Goal: Information Seeking & Learning: Find specific fact

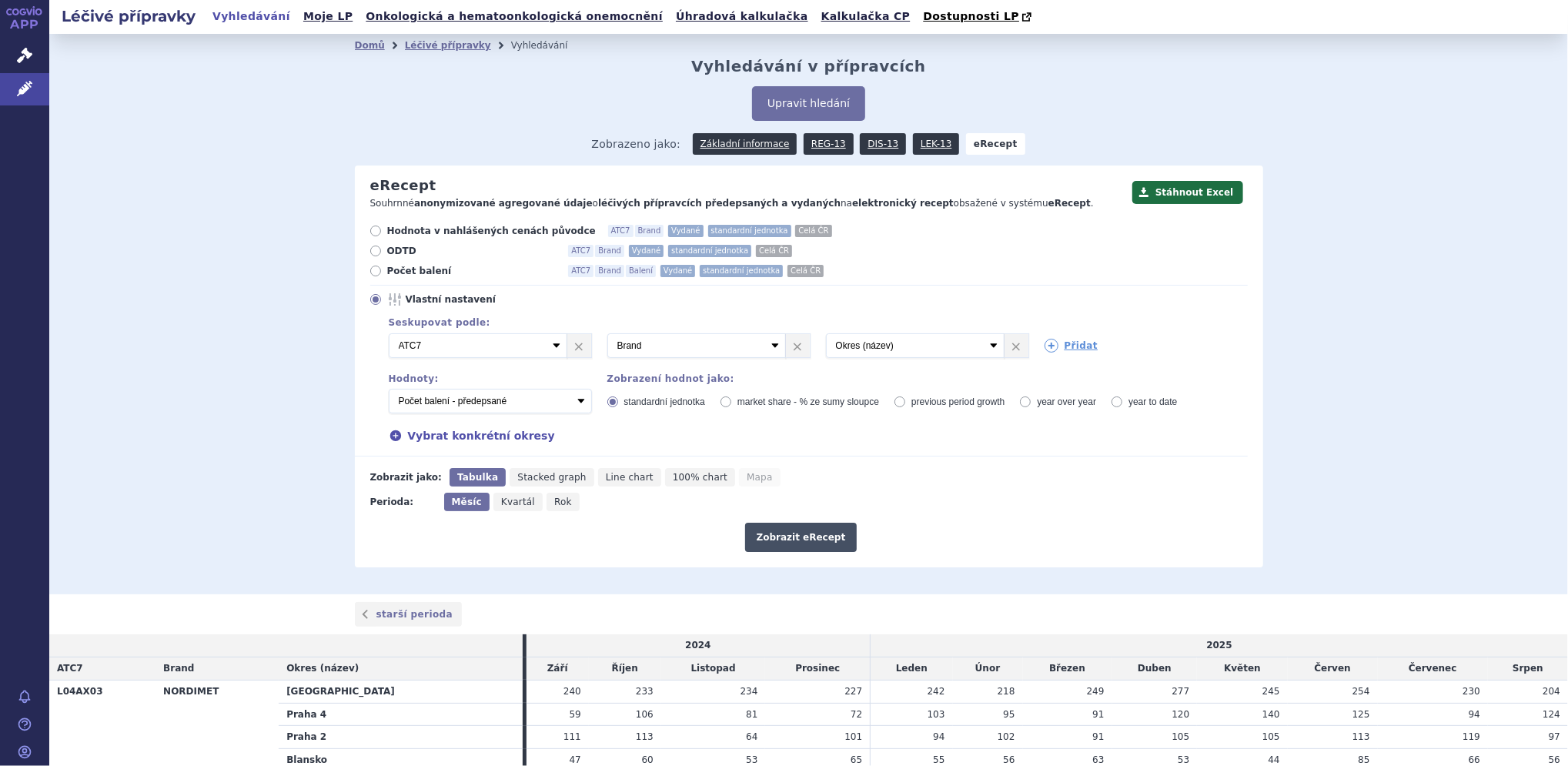
click at [769, 542] on button "Zobrazit eRecept" at bounding box center [801, 537] width 112 height 29
click at [423, 47] on link "Léčivé přípravky" at bounding box center [448, 46] width 86 height 11
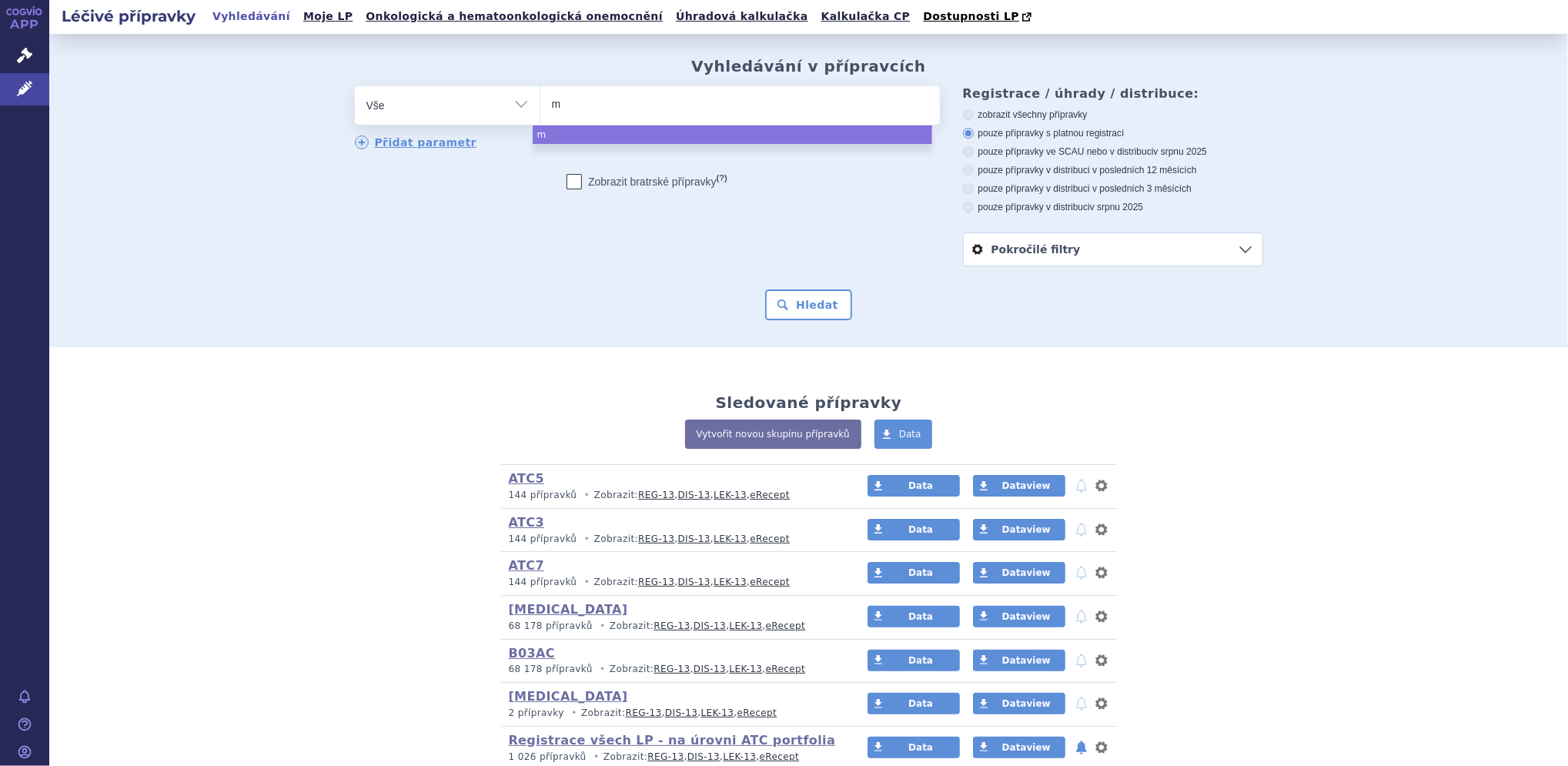
type input "me"
type input "meto"
type input "metoj"
type input "metoje"
type input "metoject"
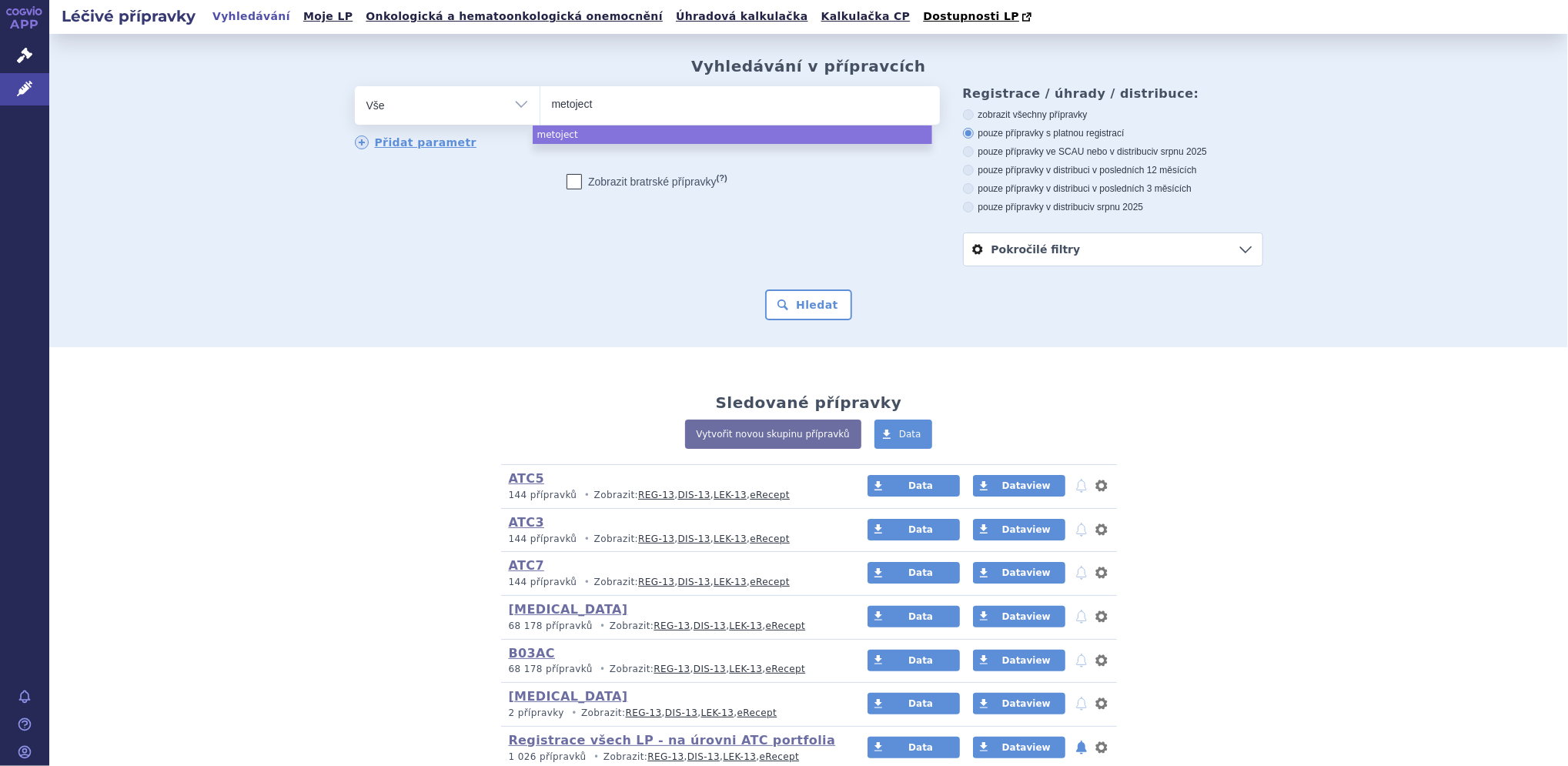
select select "metoject"
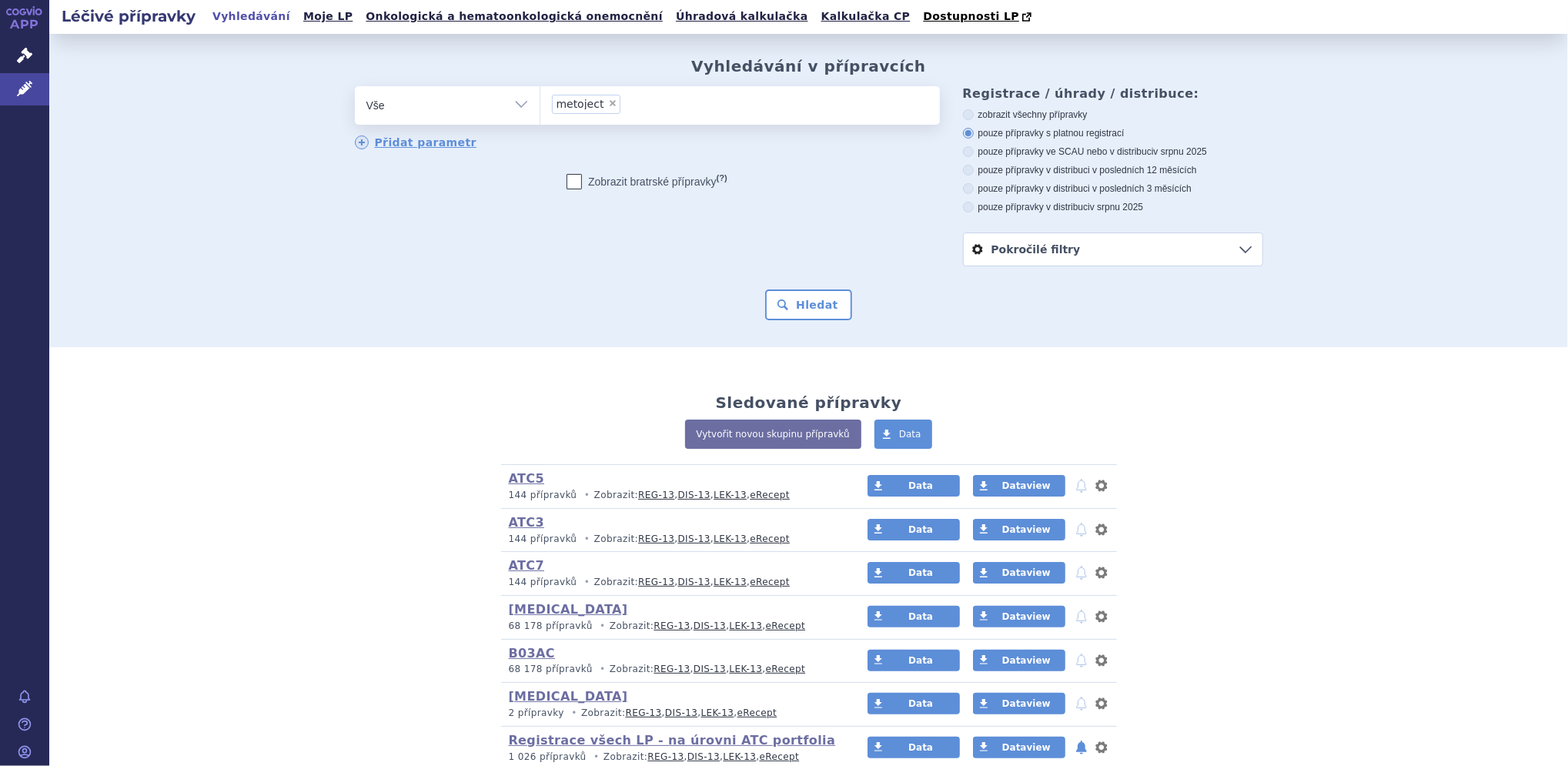
click at [410, 99] on select "Vše Přípravek/SUKL kód MAH VPOIS ATC/Aktivní látka Léková forma Síla" at bounding box center [447, 103] width 185 height 35
select select "filter-product"
click at [355, 87] on select "Vše Přípravek/SUKL kód MAH VPOIS ATC/Aktivní látka Léková forma Síla" at bounding box center [447, 103] width 185 height 35
click at [634, 107] on ul at bounding box center [740, 102] width 399 height 32
click at [540, 107] on select at bounding box center [540, 105] width 1 height 39
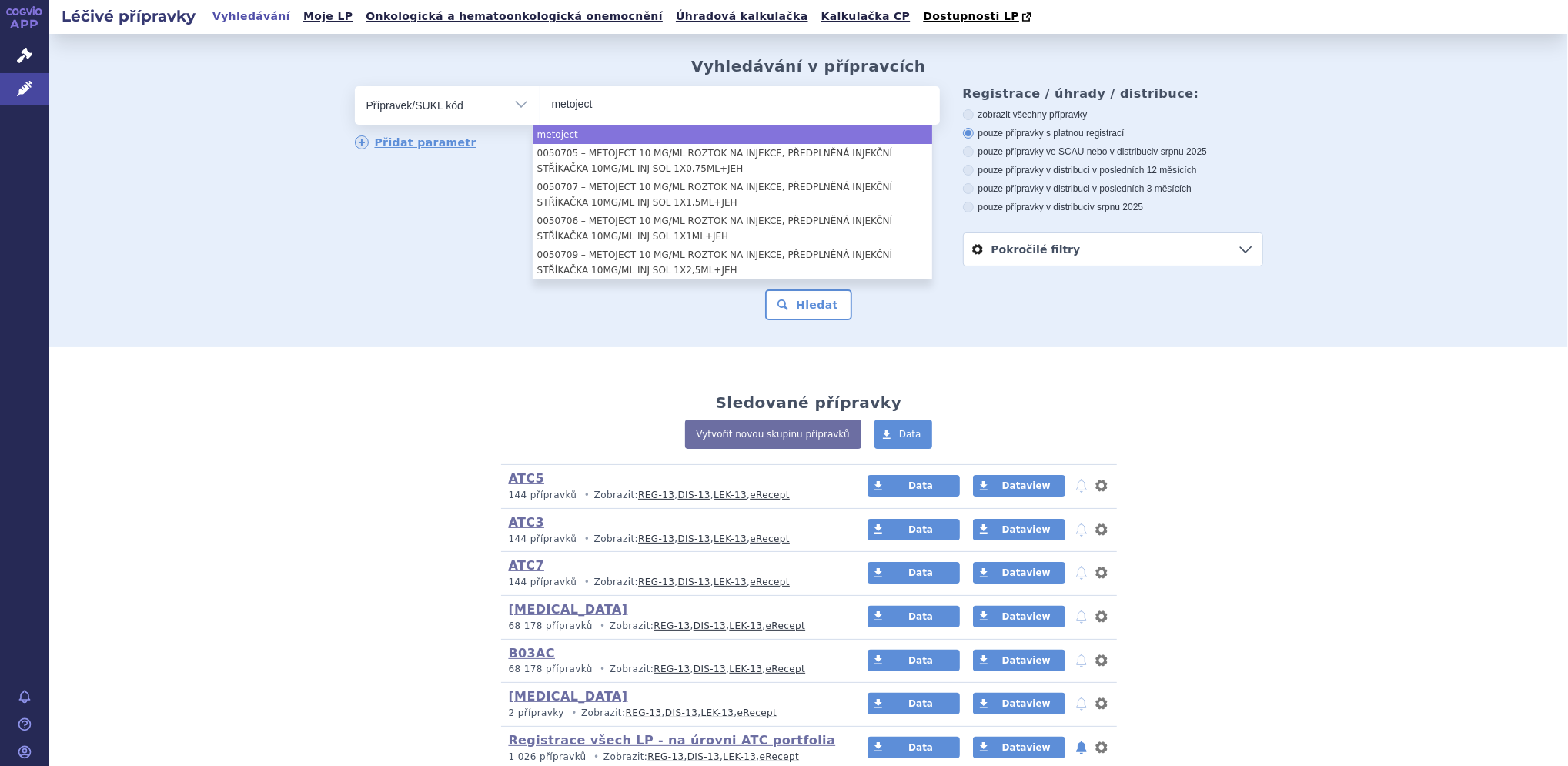
type input "metoject"
select select "metoject"
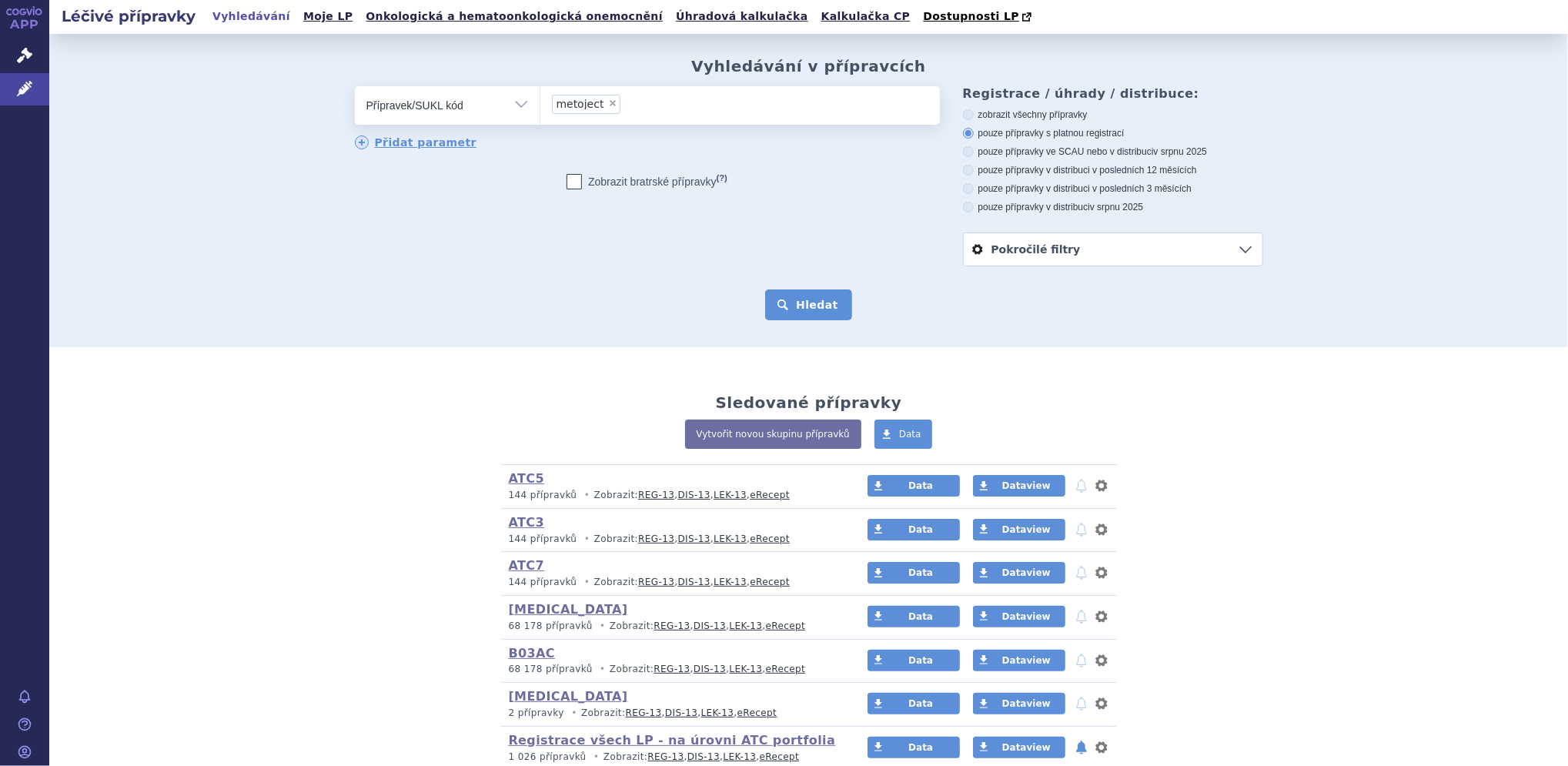
click at [789, 312] on button "Hledat" at bounding box center [808, 304] width 87 height 31
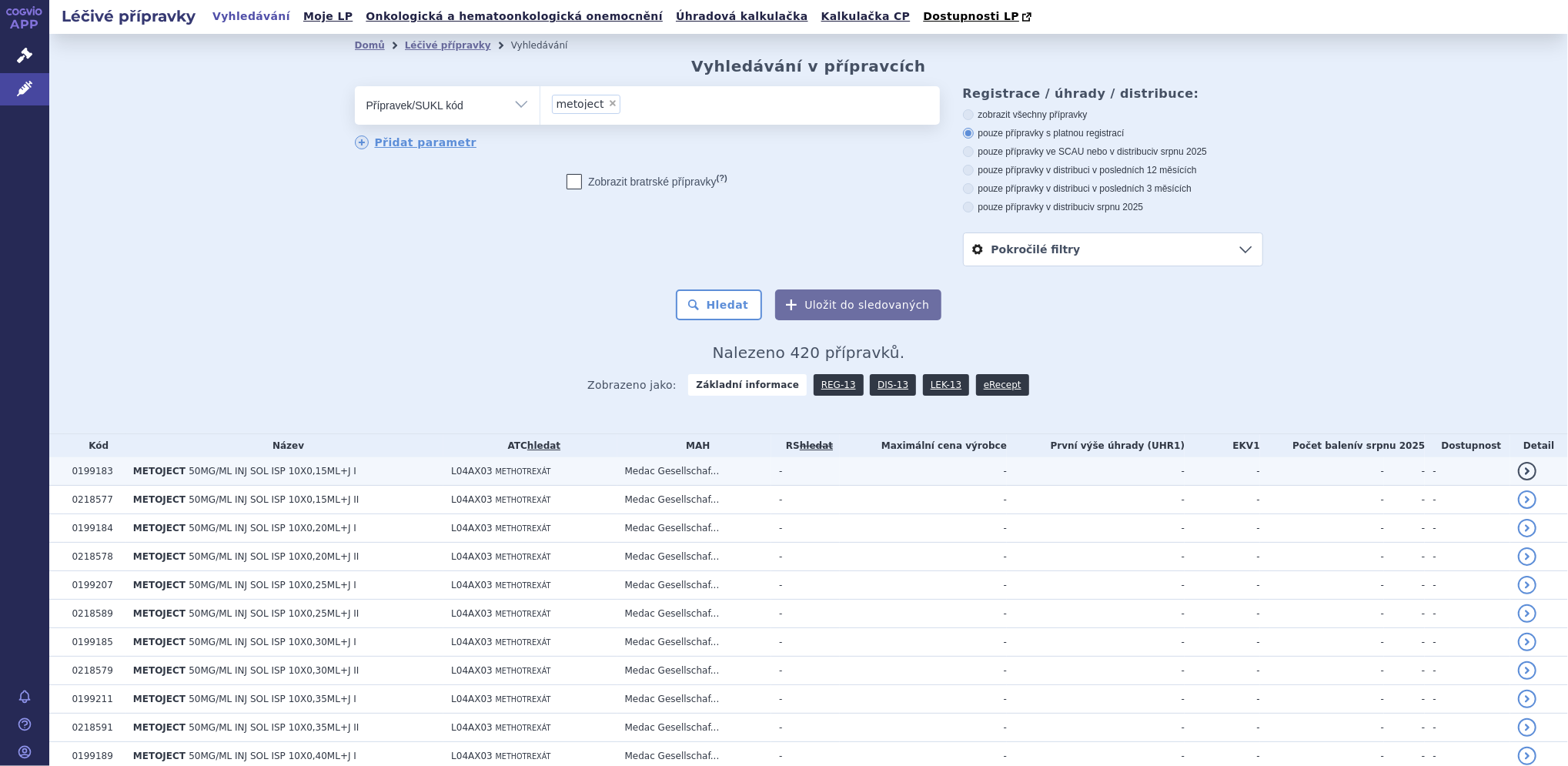
click at [224, 467] on span "50MG/ML INJ SOL ISP 10X0,15ML+J I" at bounding box center [272, 472] width 168 height 11
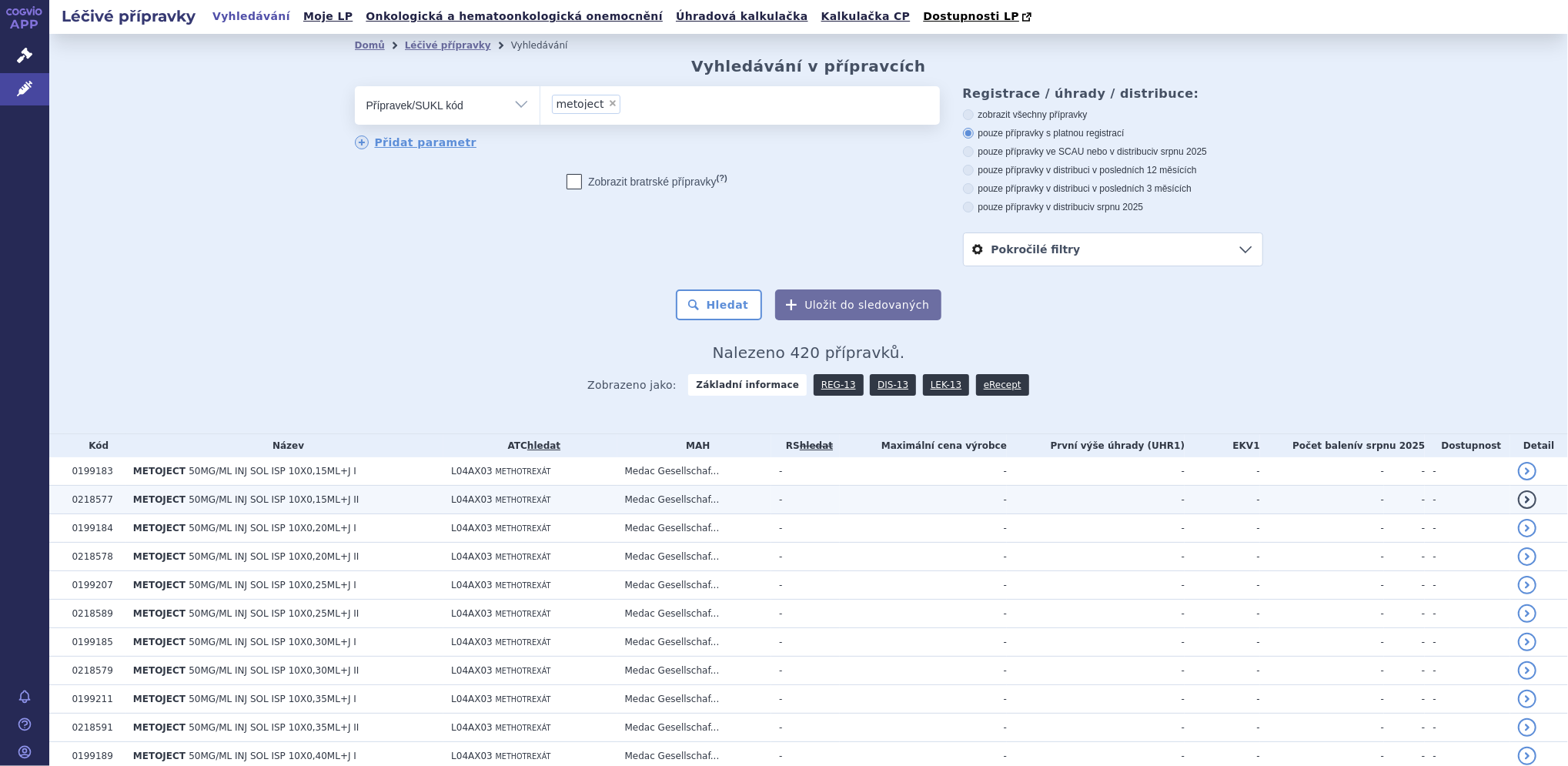
click at [188, 495] on span "50MG/ML INJ SOL ISP 10X0,15ML+J II" at bounding box center [273, 500] width 170 height 11
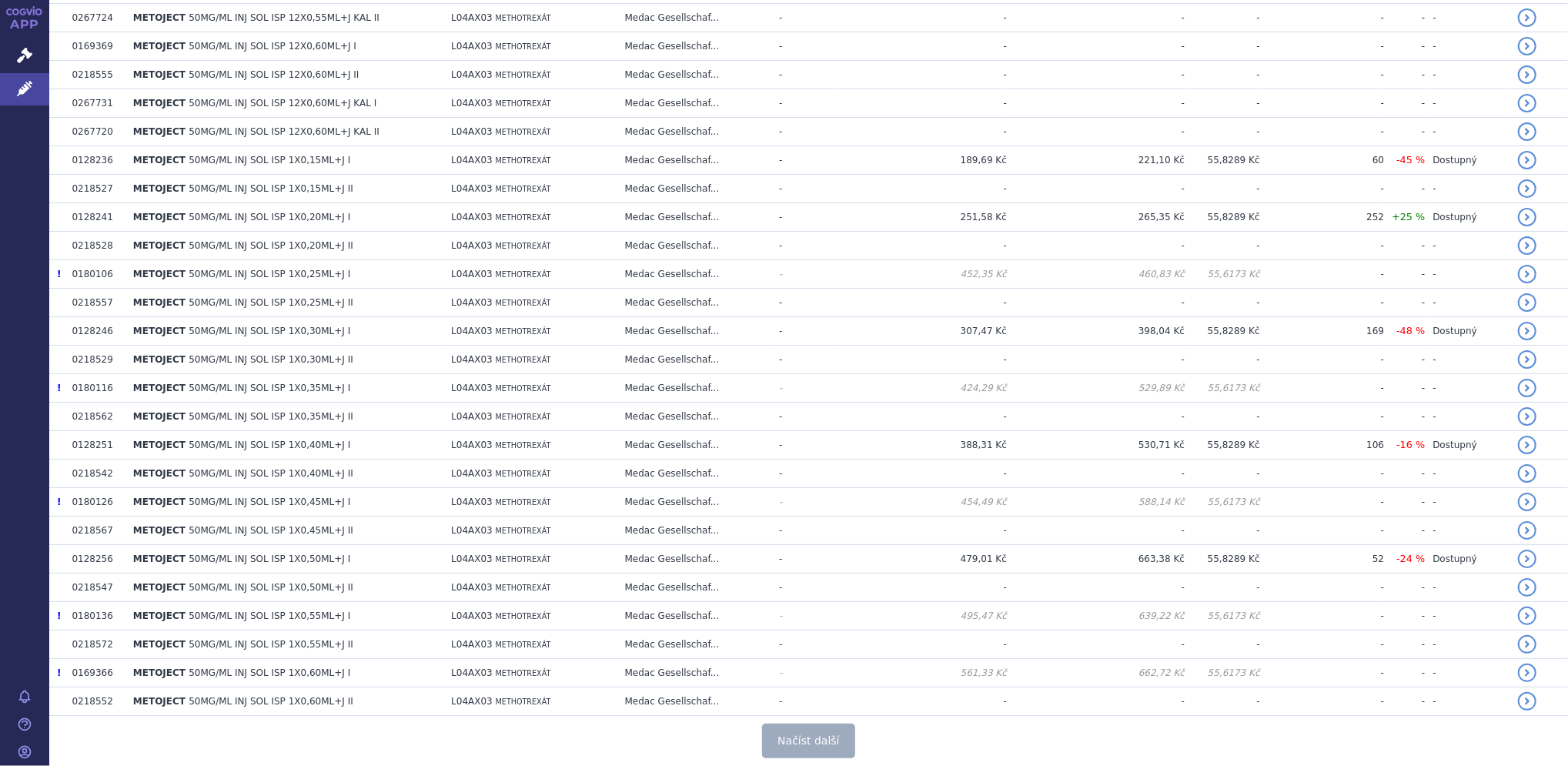
scroll to position [2658, 0]
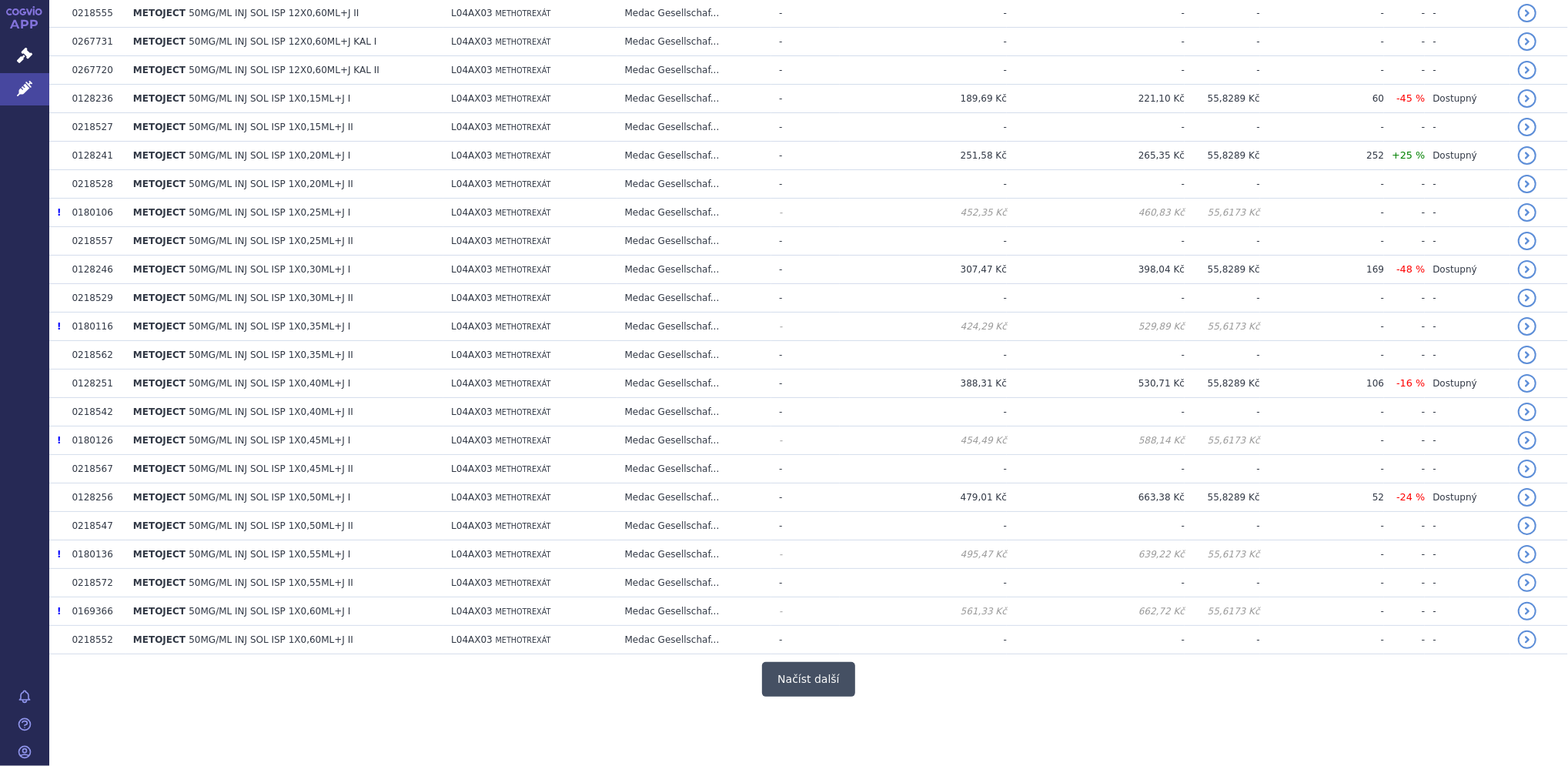
click at [819, 682] on button "Načíst další" at bounding box center [808, 680] width 92 height 35
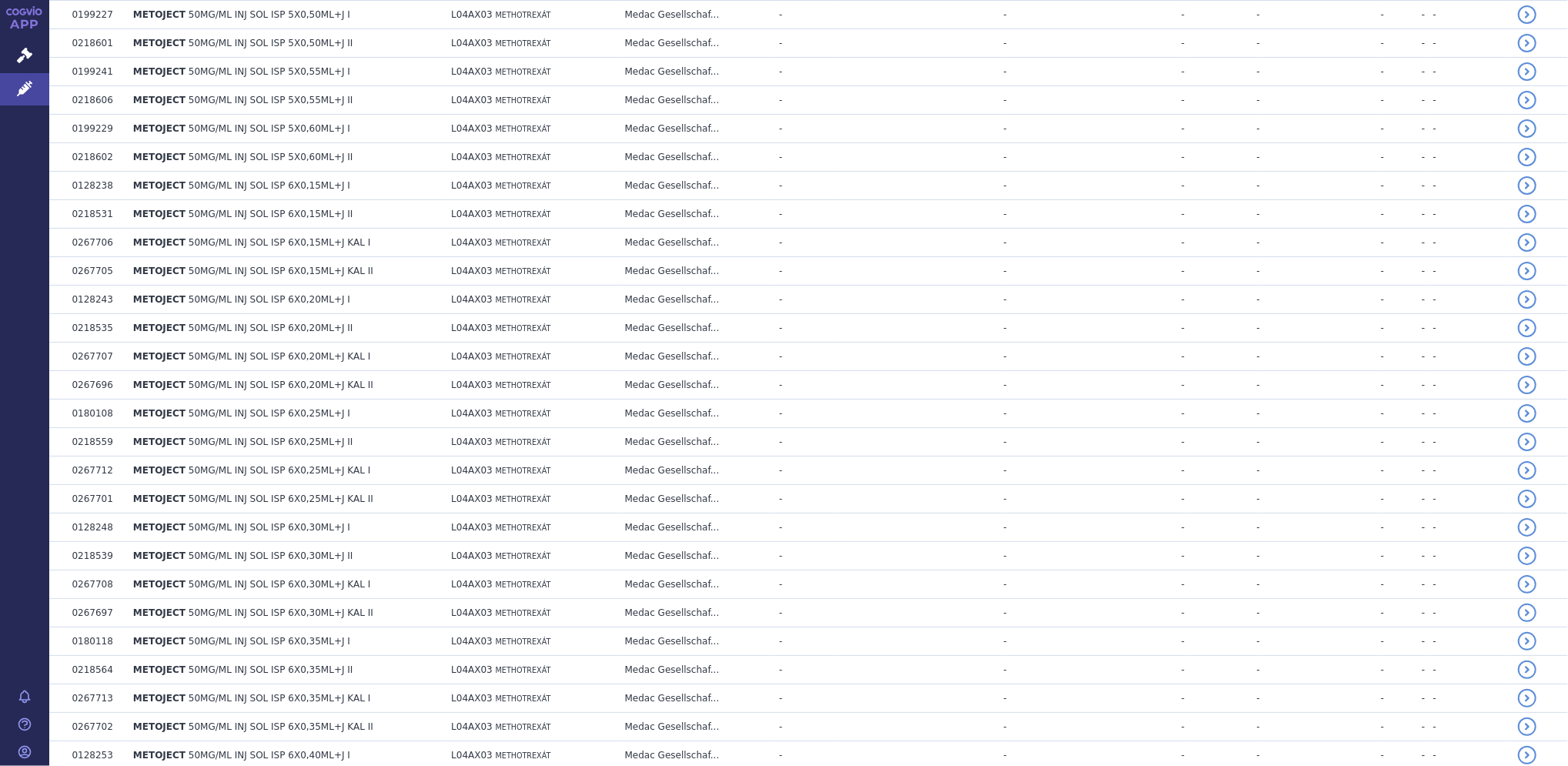
scroll to position [4859, 0]
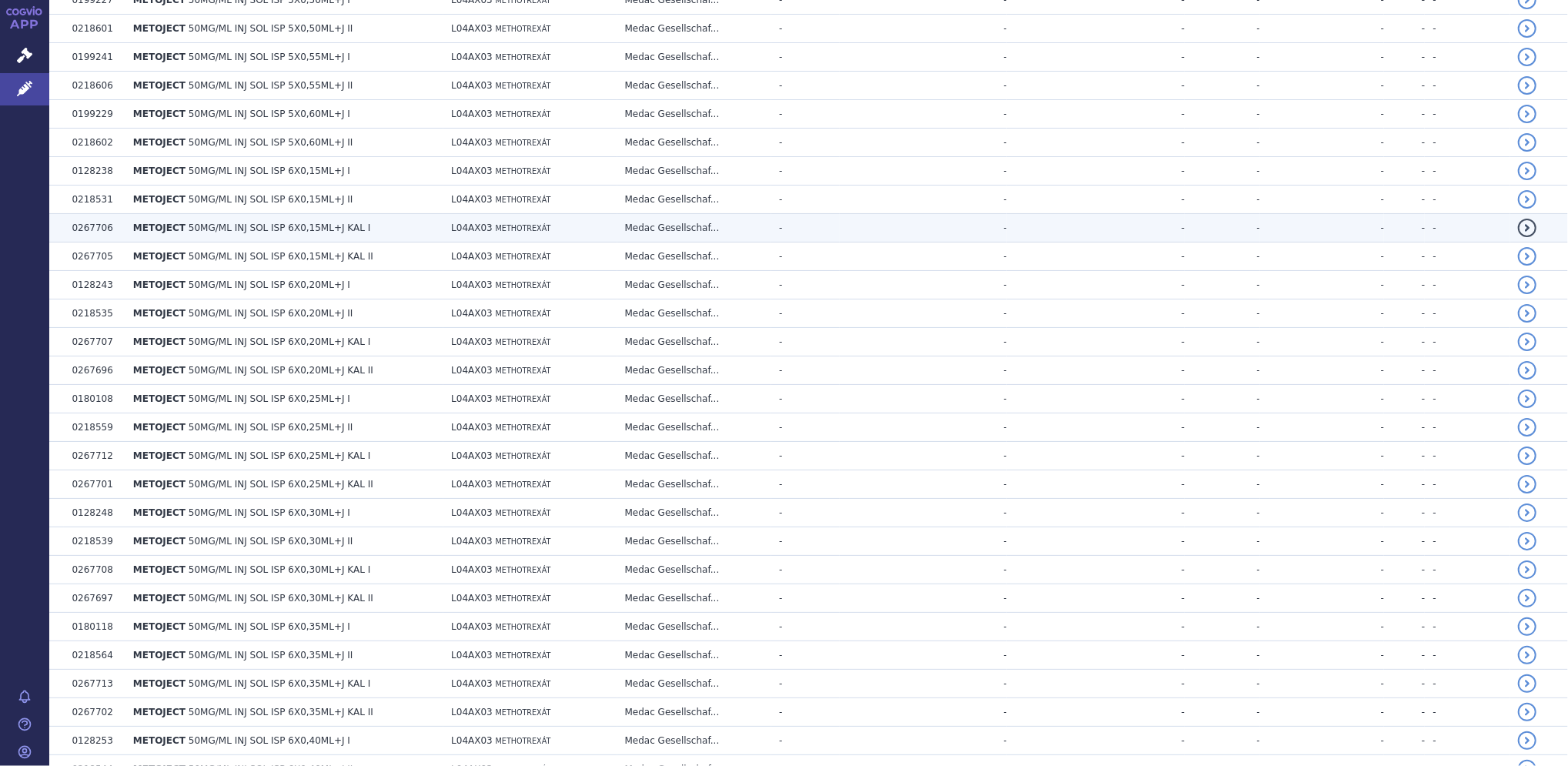
click at [246, 231] on span "50MG/ML INJ SOL ISP 6X0,15ML+J KAL I" at bounding box center [279, 228] width 181 height 11
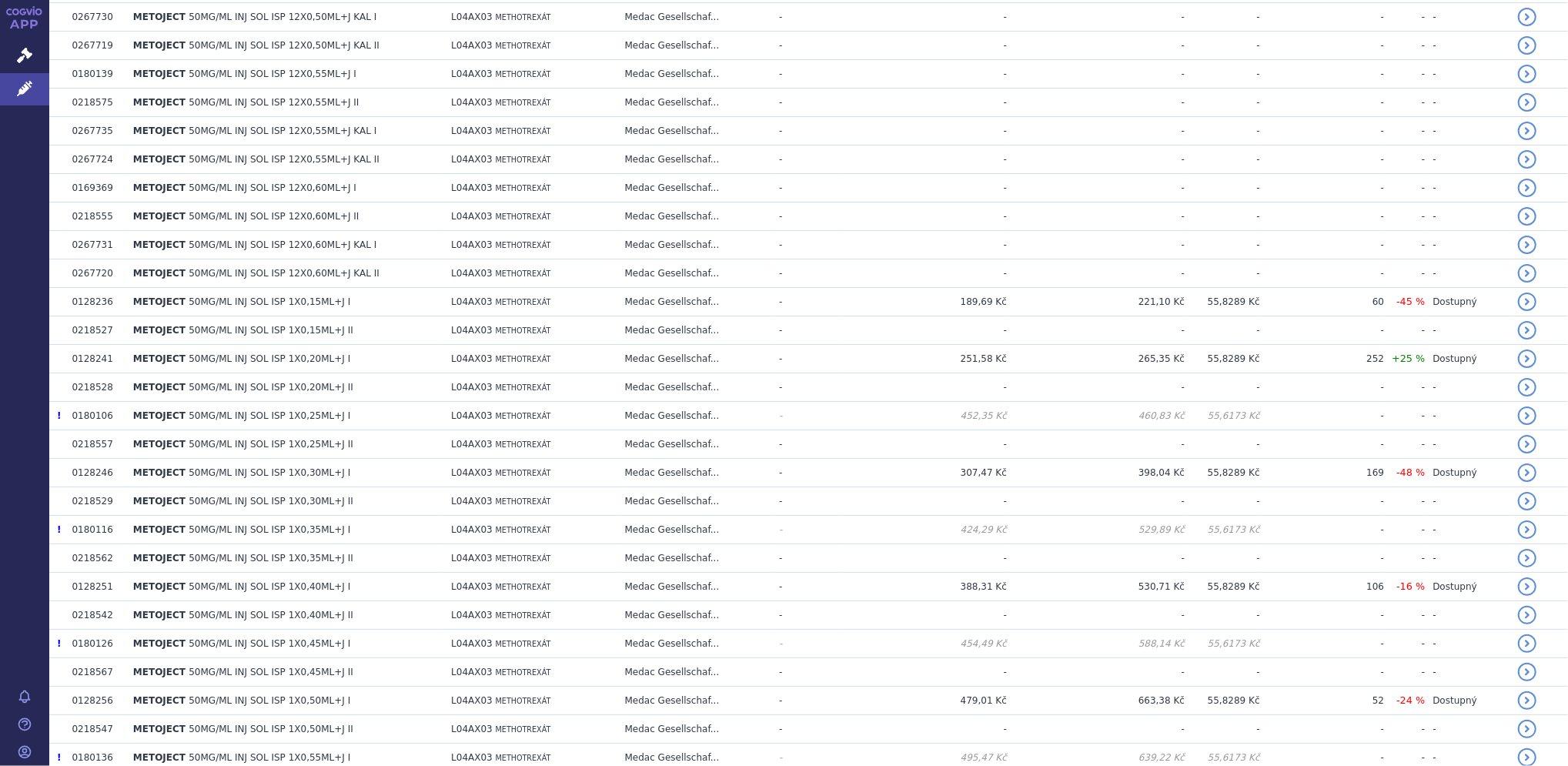
scroll to position [2658, 0]
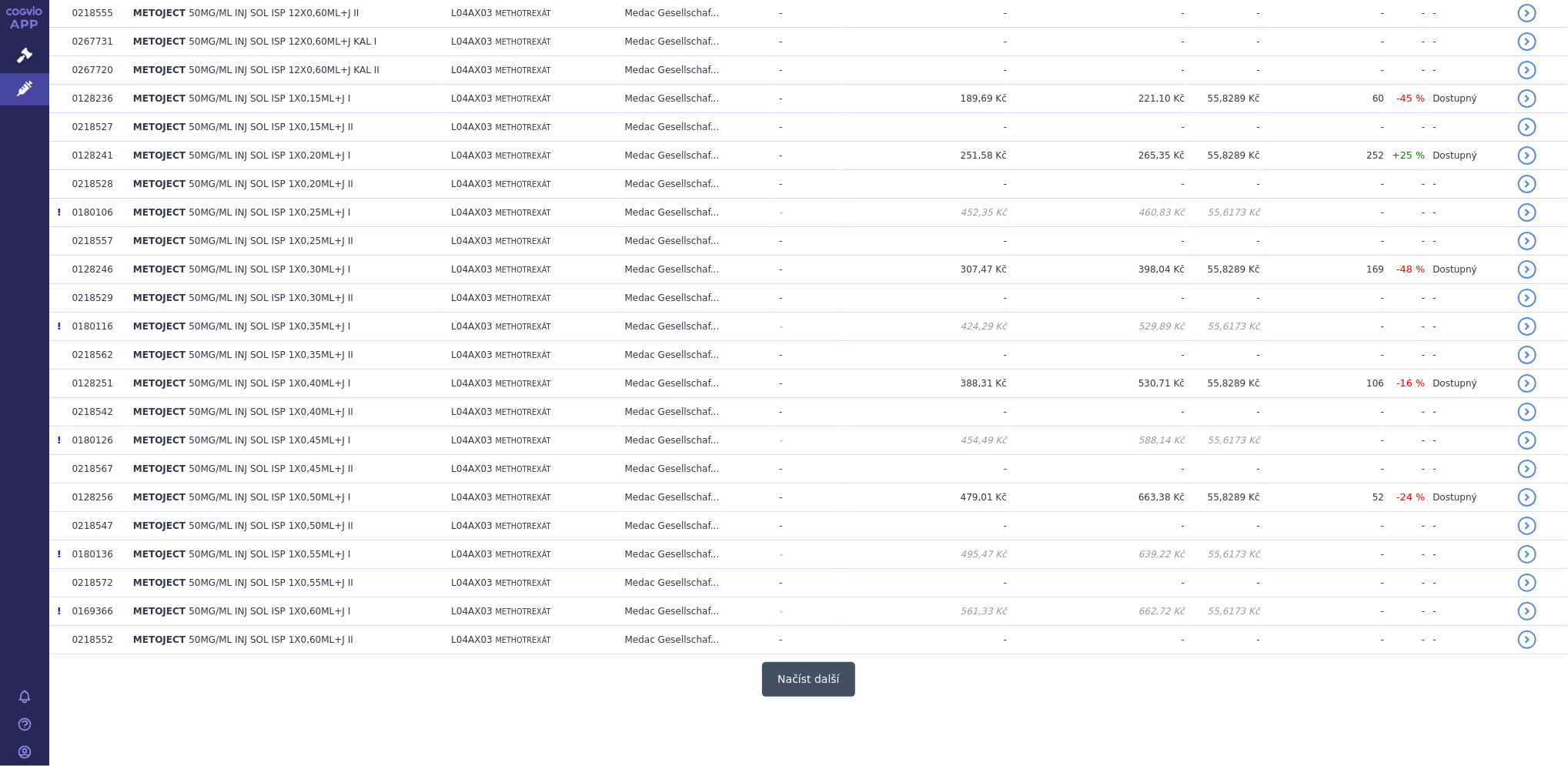
click at [802, 681] on button "Načíst další" at bounding box center [808, 680] width 92 height 35
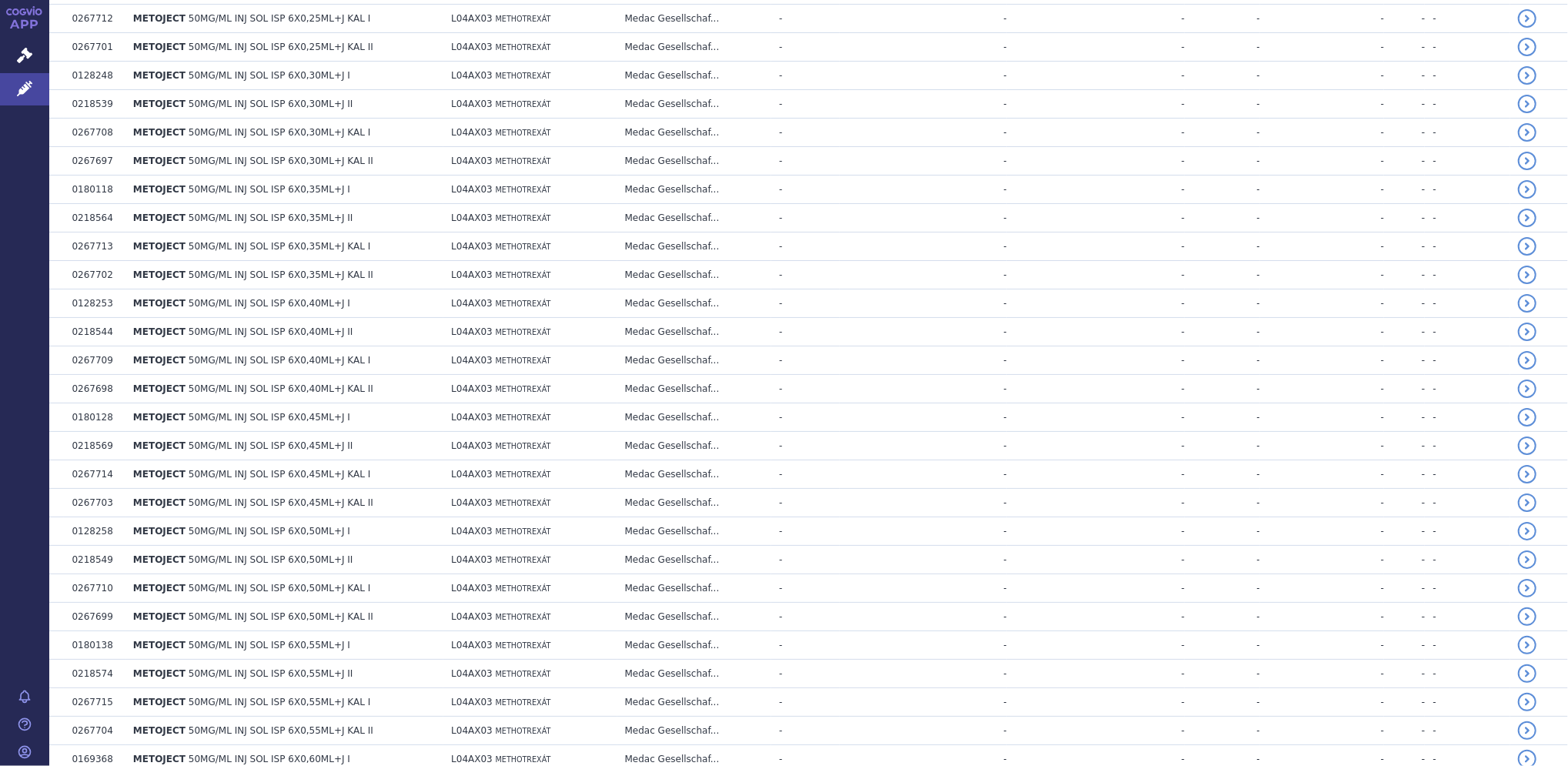
scroll to position [5513, 0]
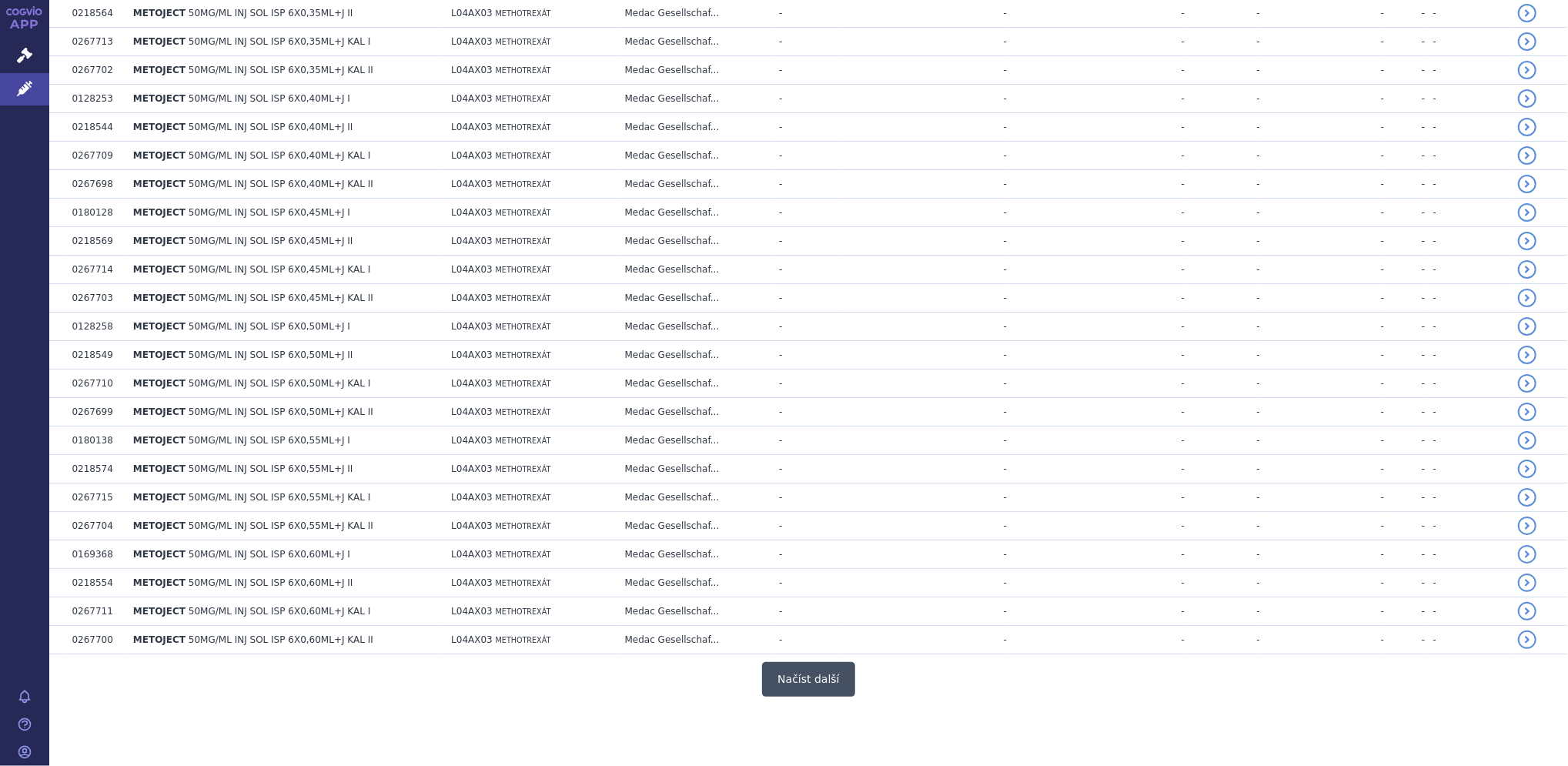
click at [794, 677] on button "Načíst další" at bounding box center [808, 680] width 92 height 35
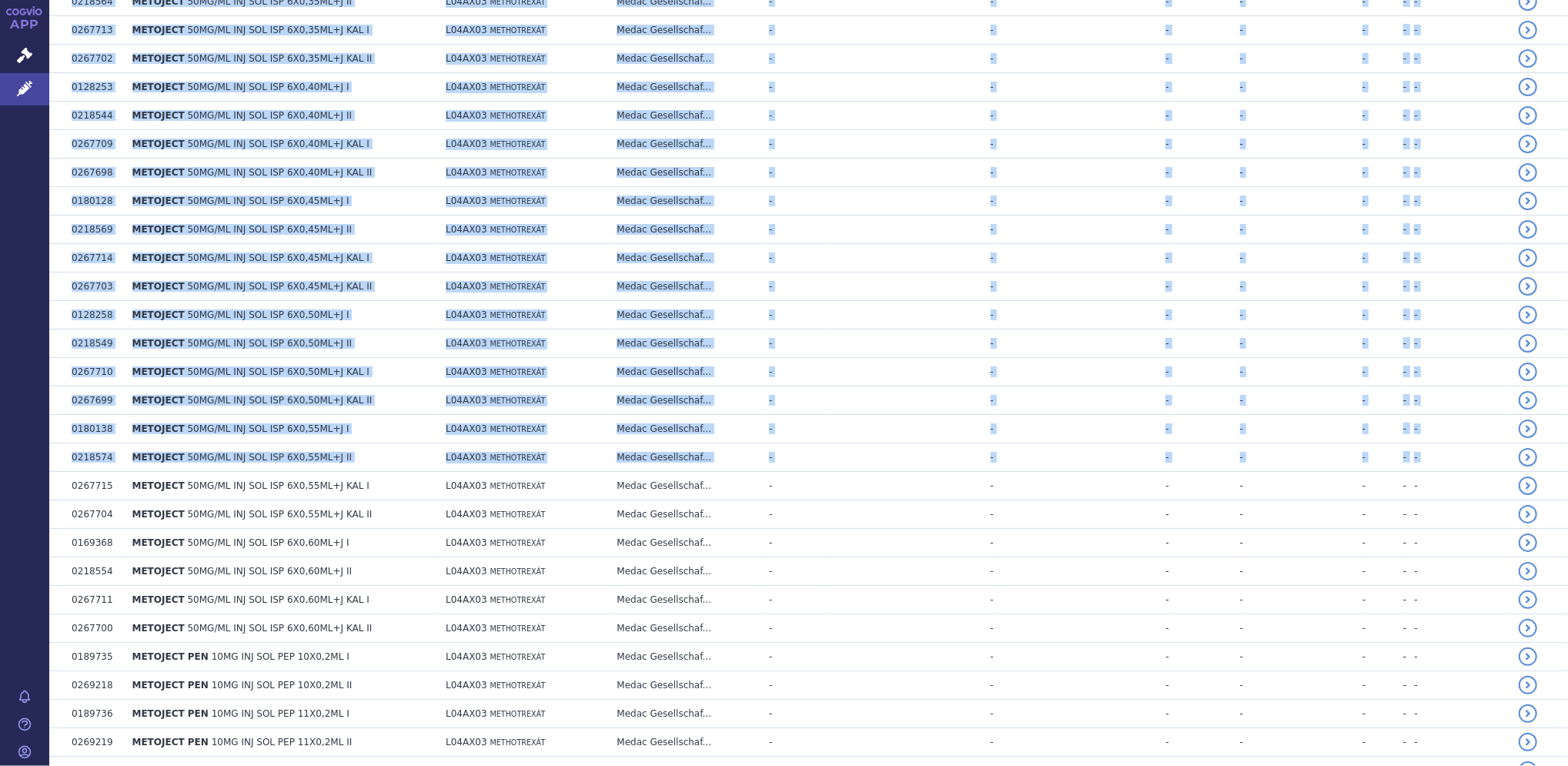
drag, startPoint x: 1550, startPoint y: 477, endPoint x: 1554, endPoint y: 528, distance: 51.2
click at [1554, 528] on div "Léčivé přípravky Vyhledávání Moje LP Onkologická a hematoonkologická onemocnění…" at bounding box center [808, 383] width 1518 height 766
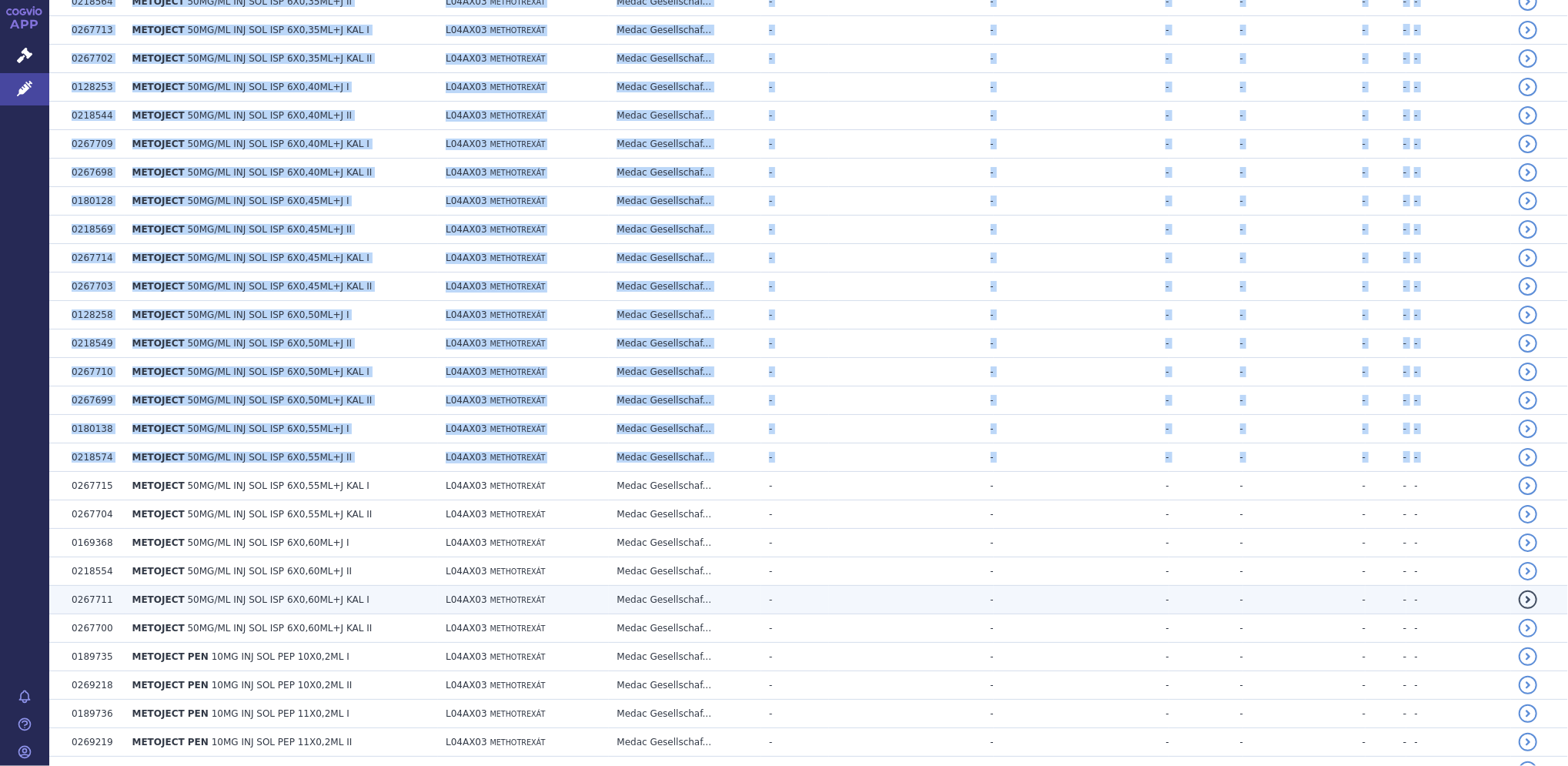
click at [212, 606] on span "50MG/ML INJ SOL ISP 6X0,60ML+J KAL I" at bounding box center [278, 599] width 181 height 11
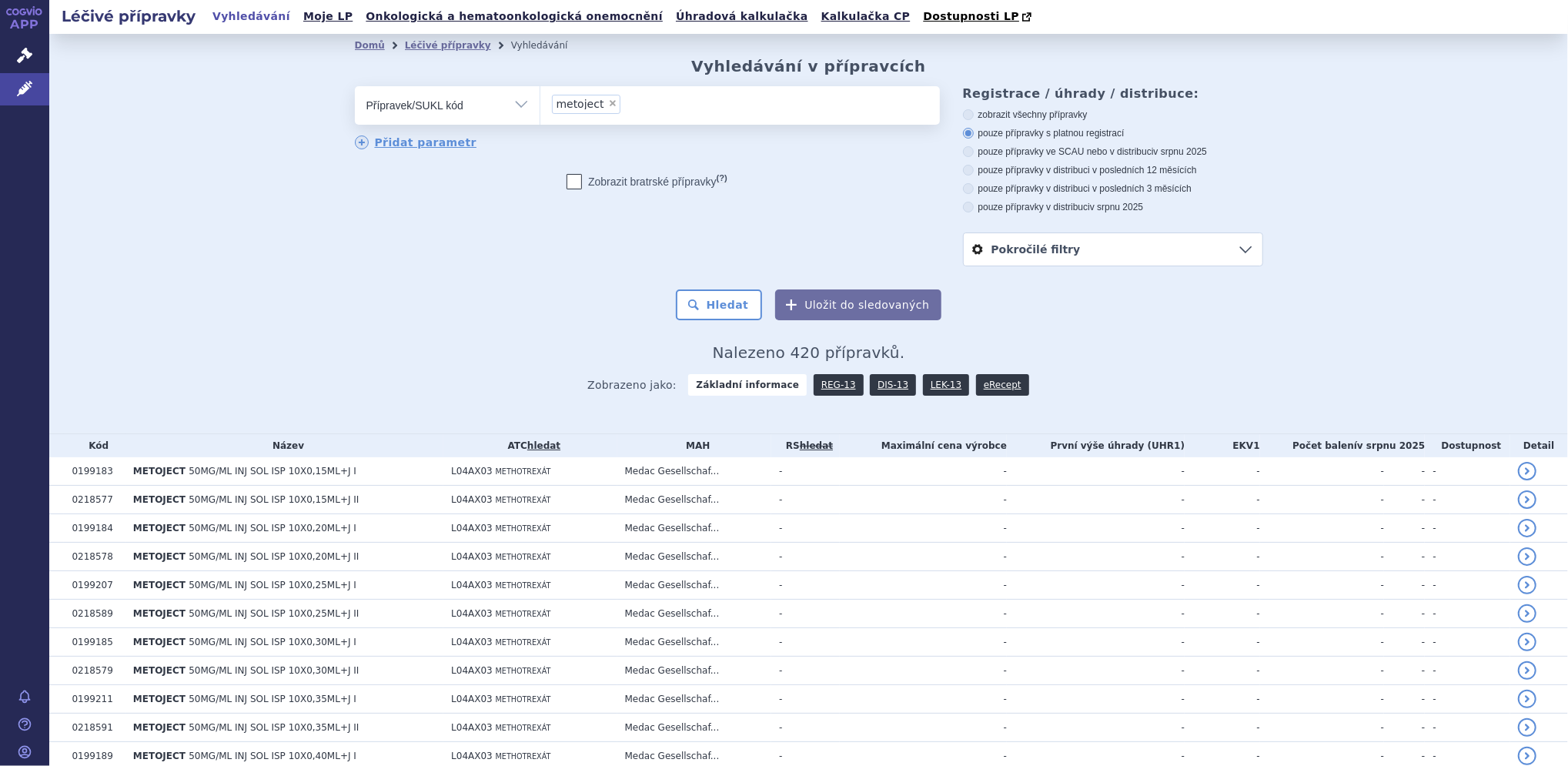
click at [963, 154] on icon at bounding box center [968, 152] width 11 height 11
click at [964, 154] on input "pouze přípravky ve SCAU nebo v distribuci v srpnu 2025" at bounding box center [969, 153] width 10 height 10
radio input "true"
click at [734, 306] on button "Hledat" at bounding box center [718, 304] width 87 height 31
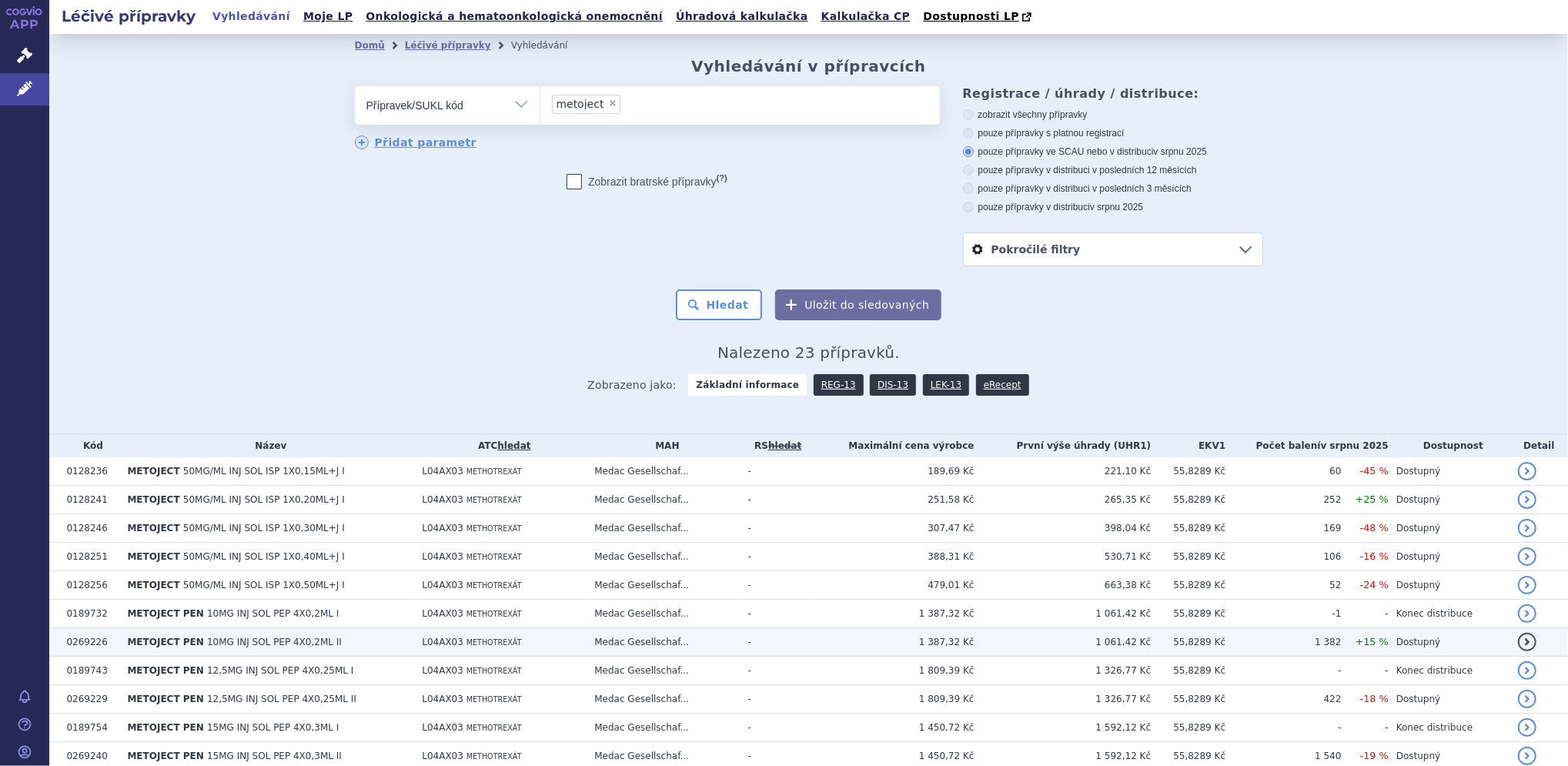
click at [252, 643] on span "10MG INJ SOL PEP 4X0,2ML II" at bounding box center [274, 642] width 135 height 11
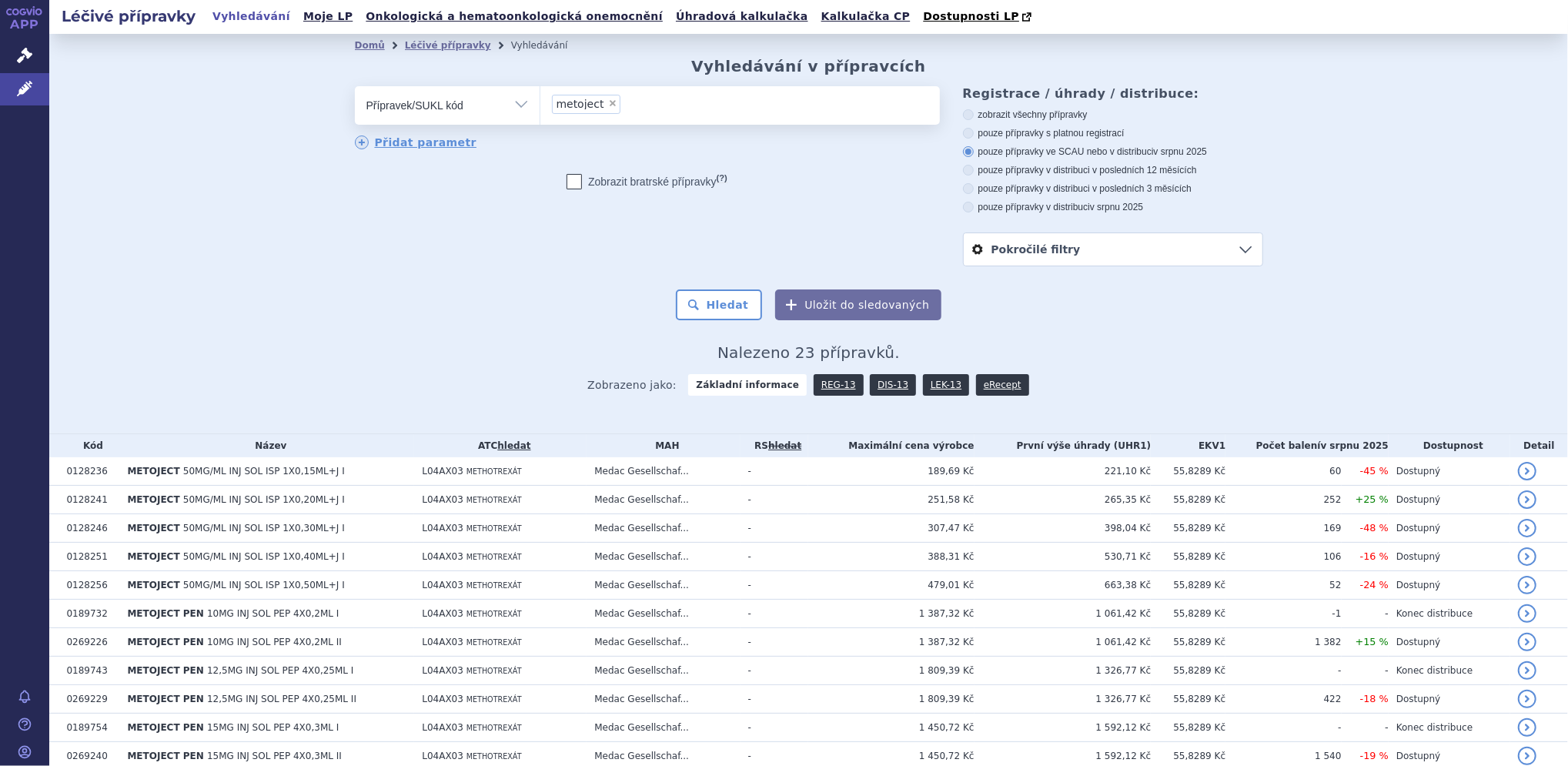
click at [608, 98] on span "×" at bounding box center [612, 103] width 10 height 10
click at [540, 98] on select "metoject" at bounding box center [540, 105] width 1 height 39
select select
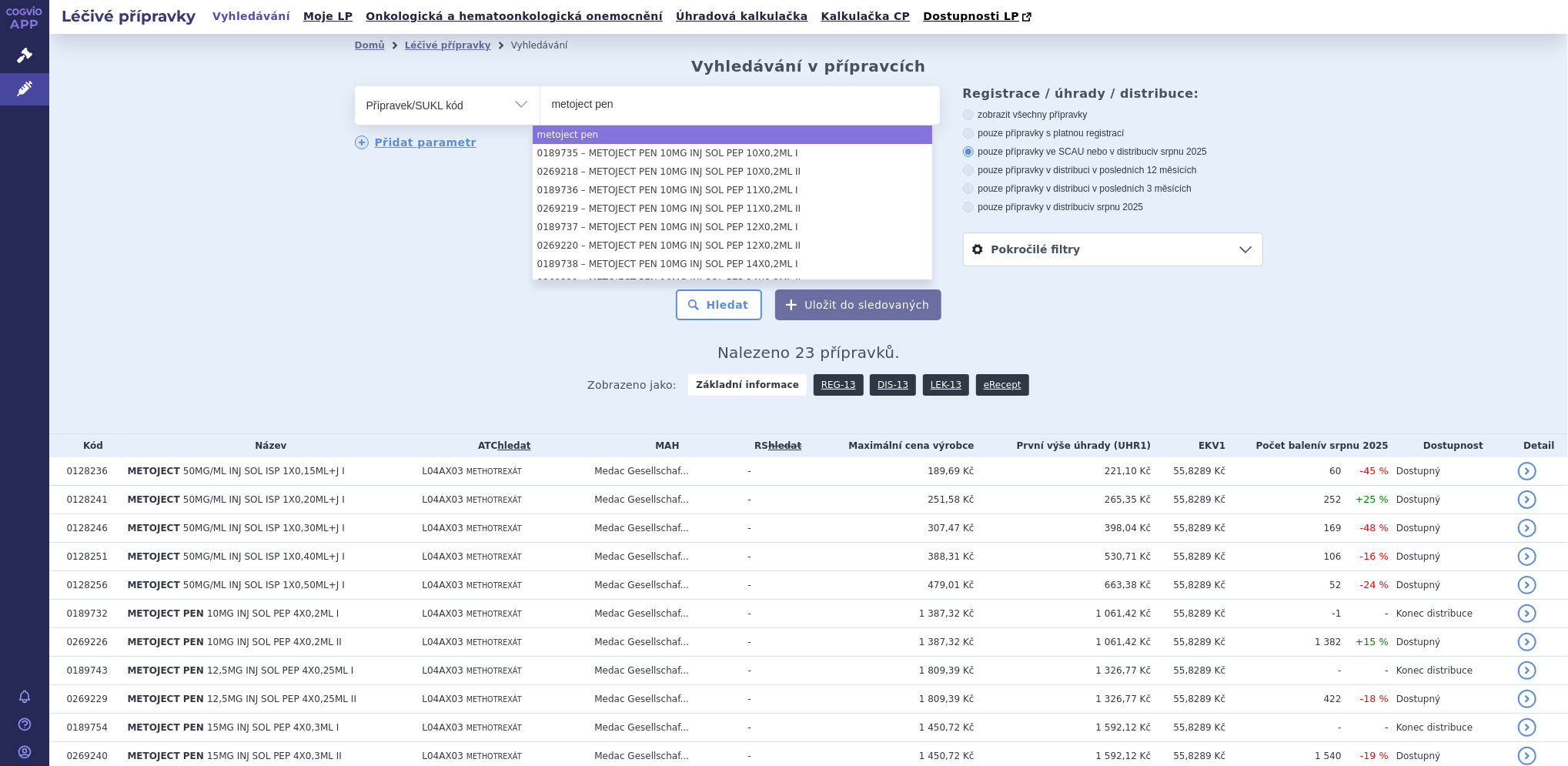
type input "metoject pen"
select select "metoject pen"
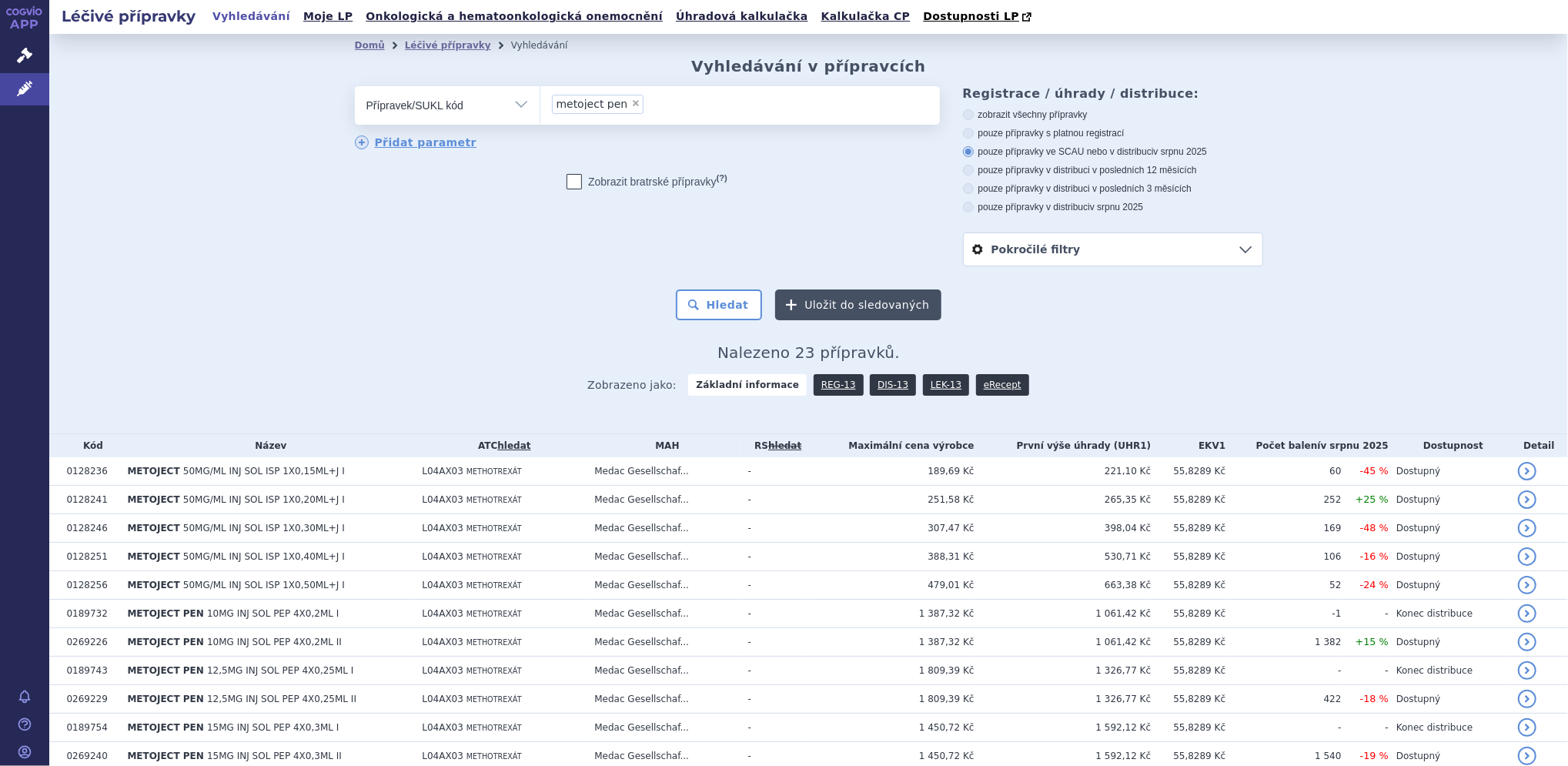
click at [816, 308] on button "Uložit do sledovaných" at bounding box center [858, 304] width 166 height 31
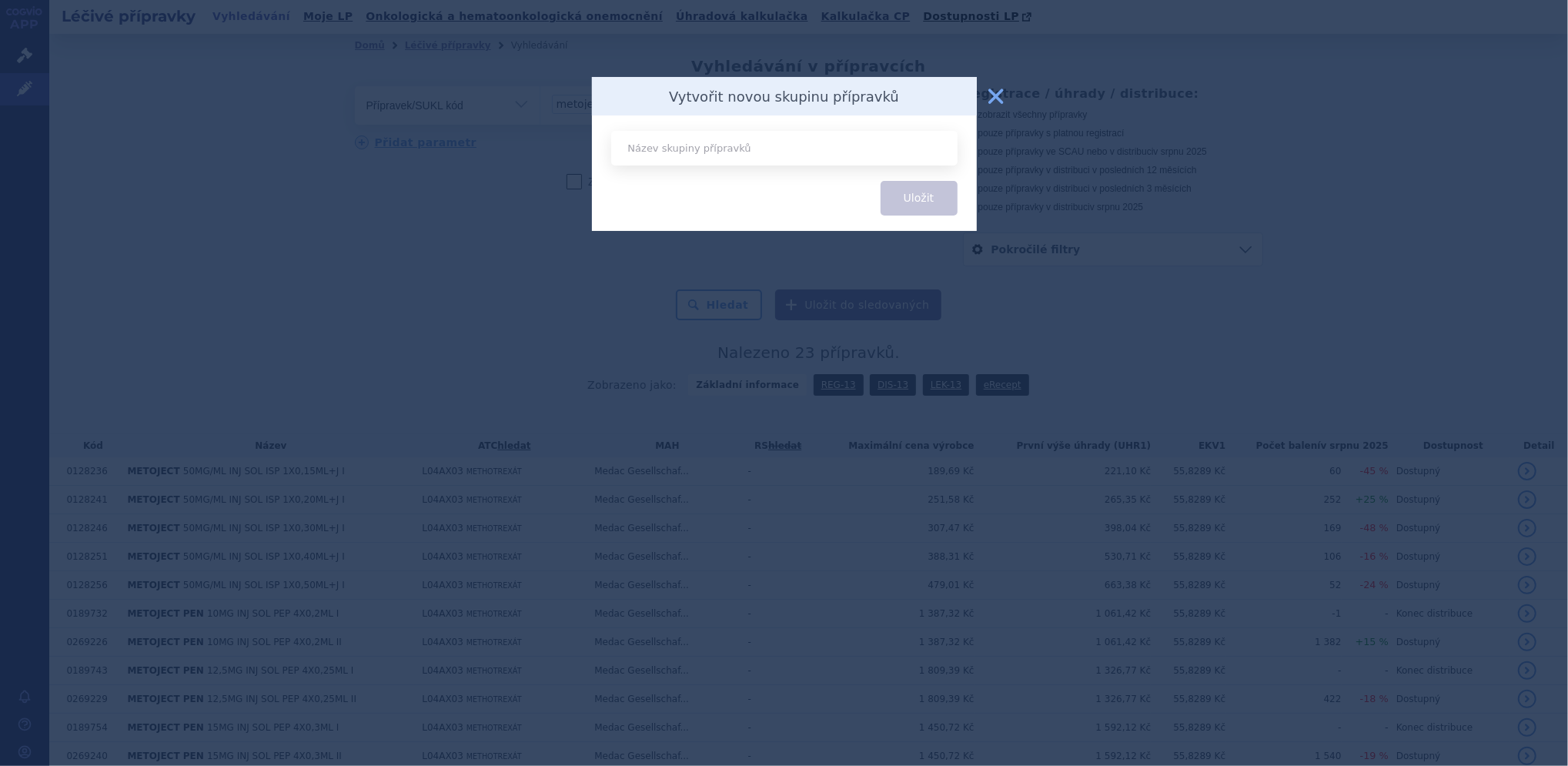
click at [994, 99] on button "zavřít" at bounding box center [995, 96] width 31 height 31
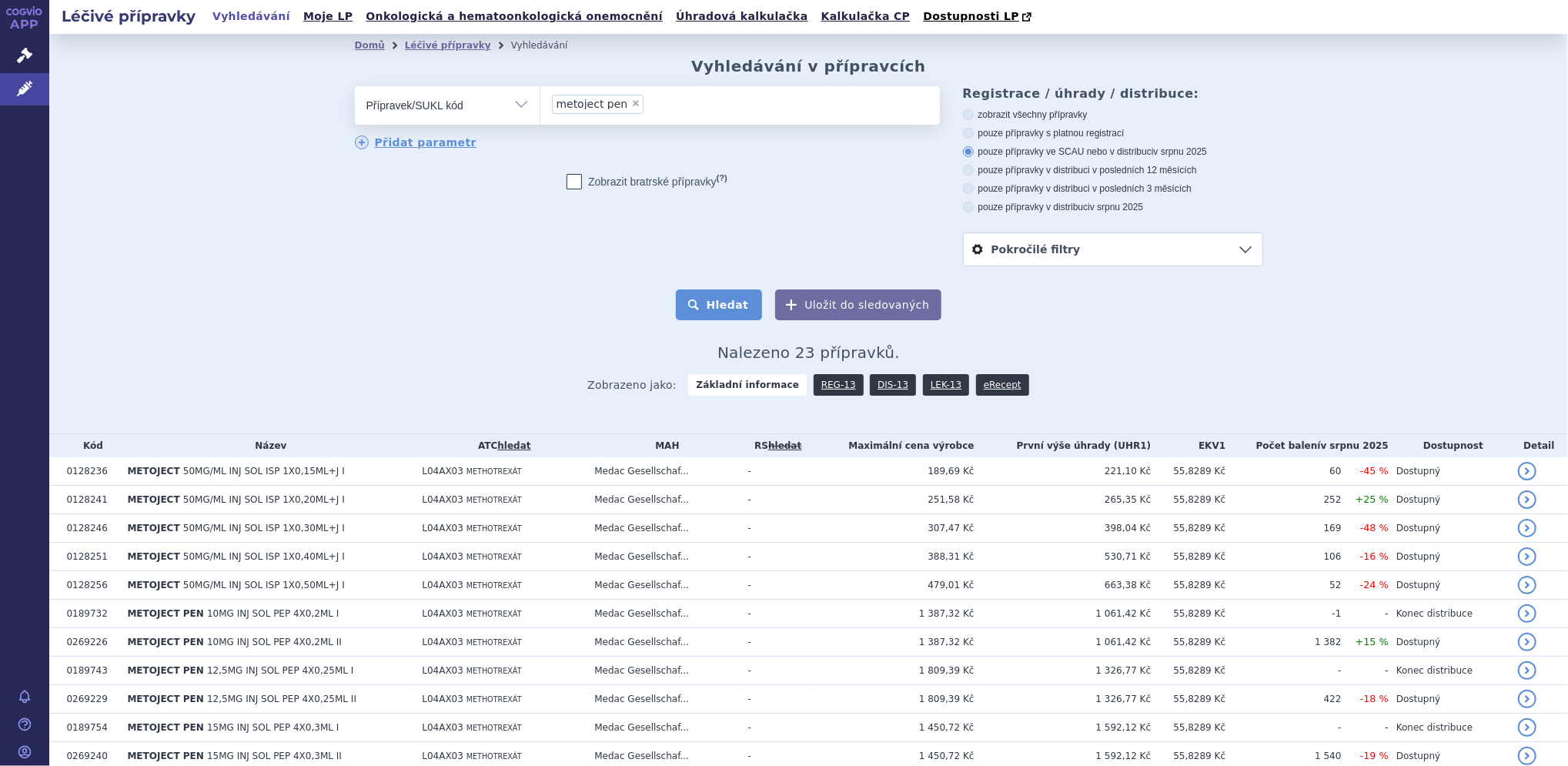
click at [715, 304] on button "Hledat" at bounding box center [718, 304] width 87 height 31
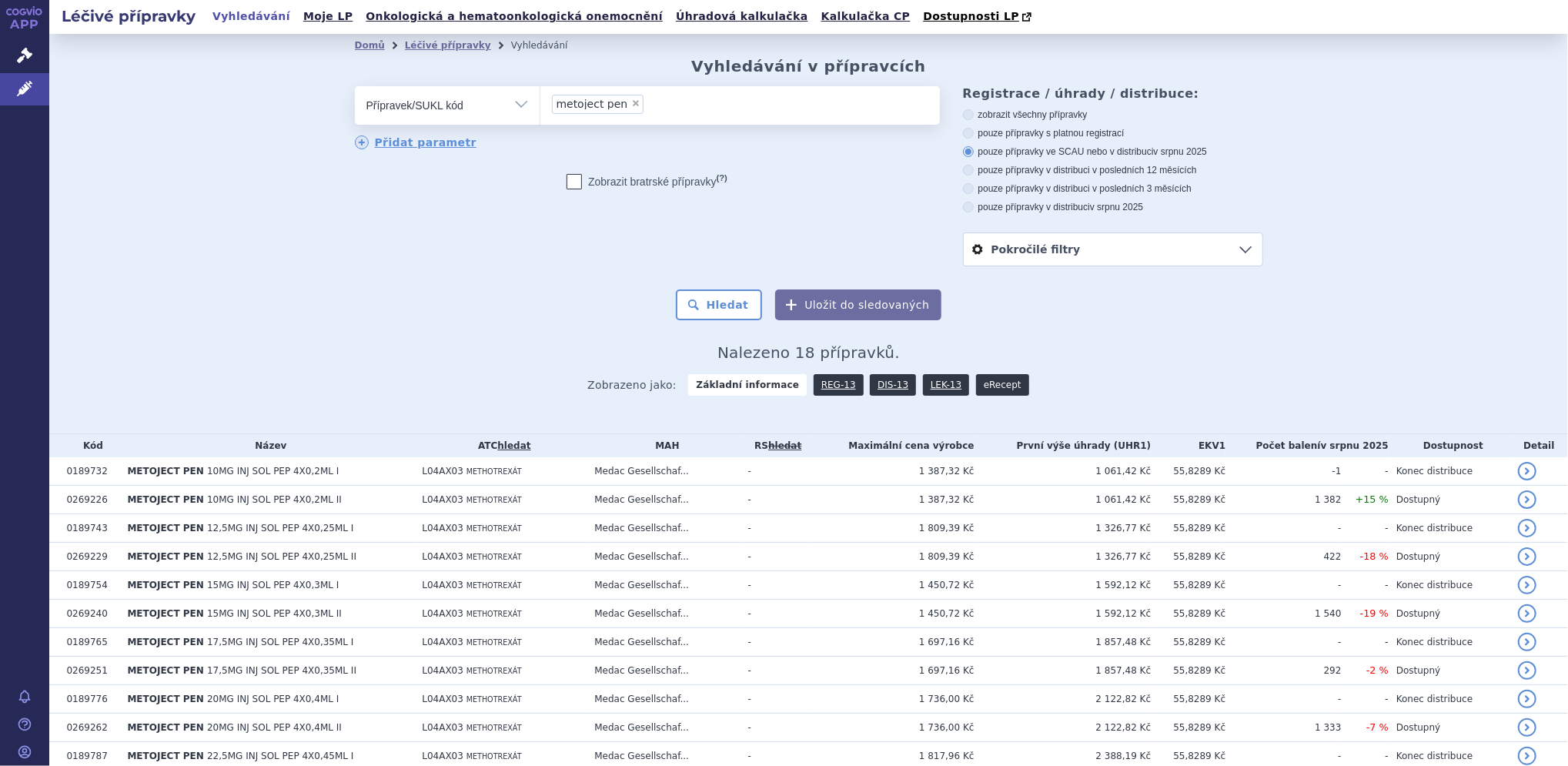
click at [976, 390] on link "eRecept" at bounding box center [1002, 385] width 53 height 22
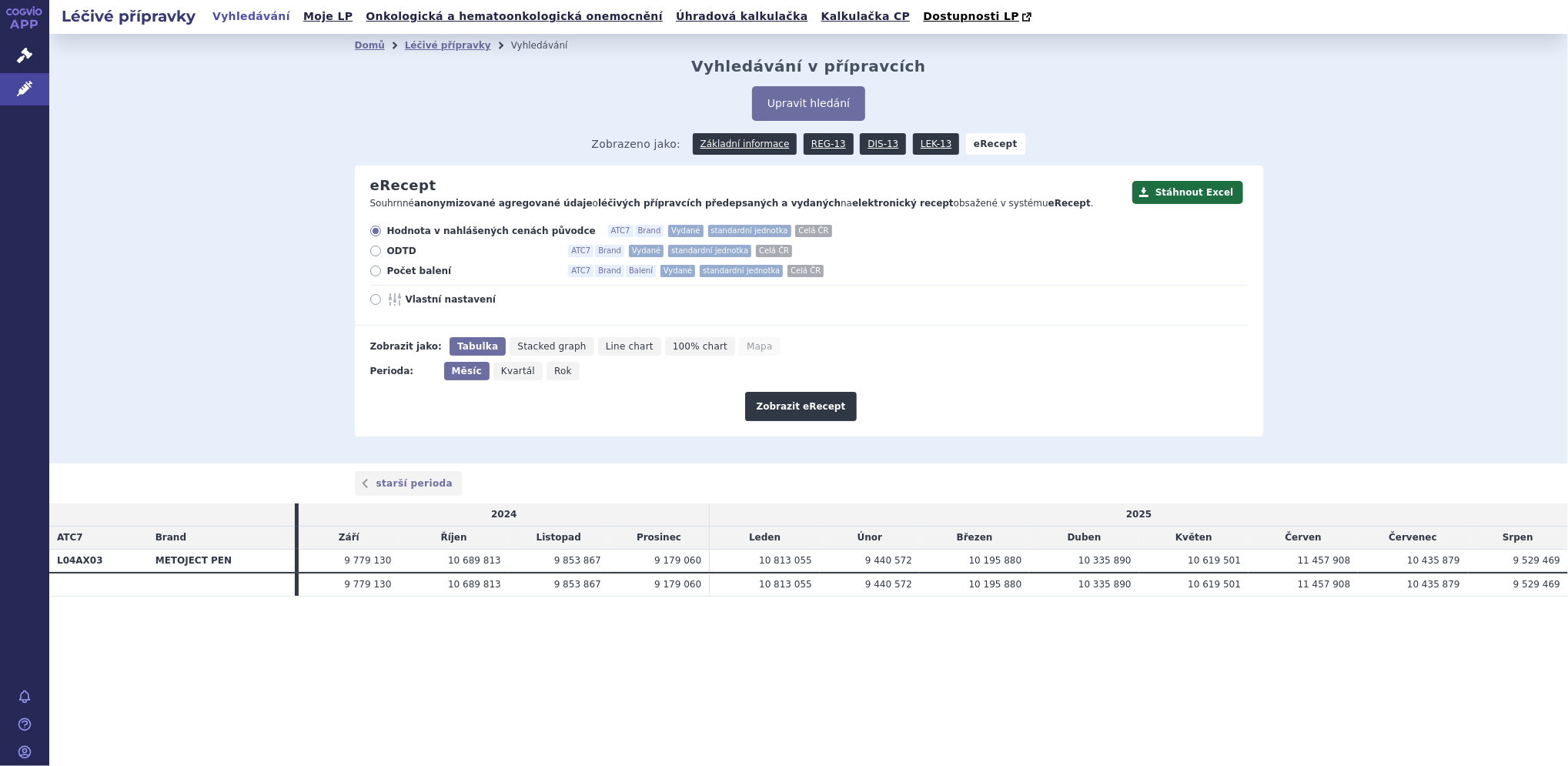
click at [395, 273] on span "Počet balení" at bounding box center [471, 271] width 169 height 12
click at [382, 273] on input "Počet balení ATC7 Brand Balení Vydané standardní jednotka Celá ČR" at bounding box center [376, 273] width 10 height 10
radio input "true"
click at [387, 300] on icon at bounding box center [396, 300] width 18 height 12
click at [382, 300] on input "Vlastní nastavení" at bounding box center [376, 301] width 10 height 10
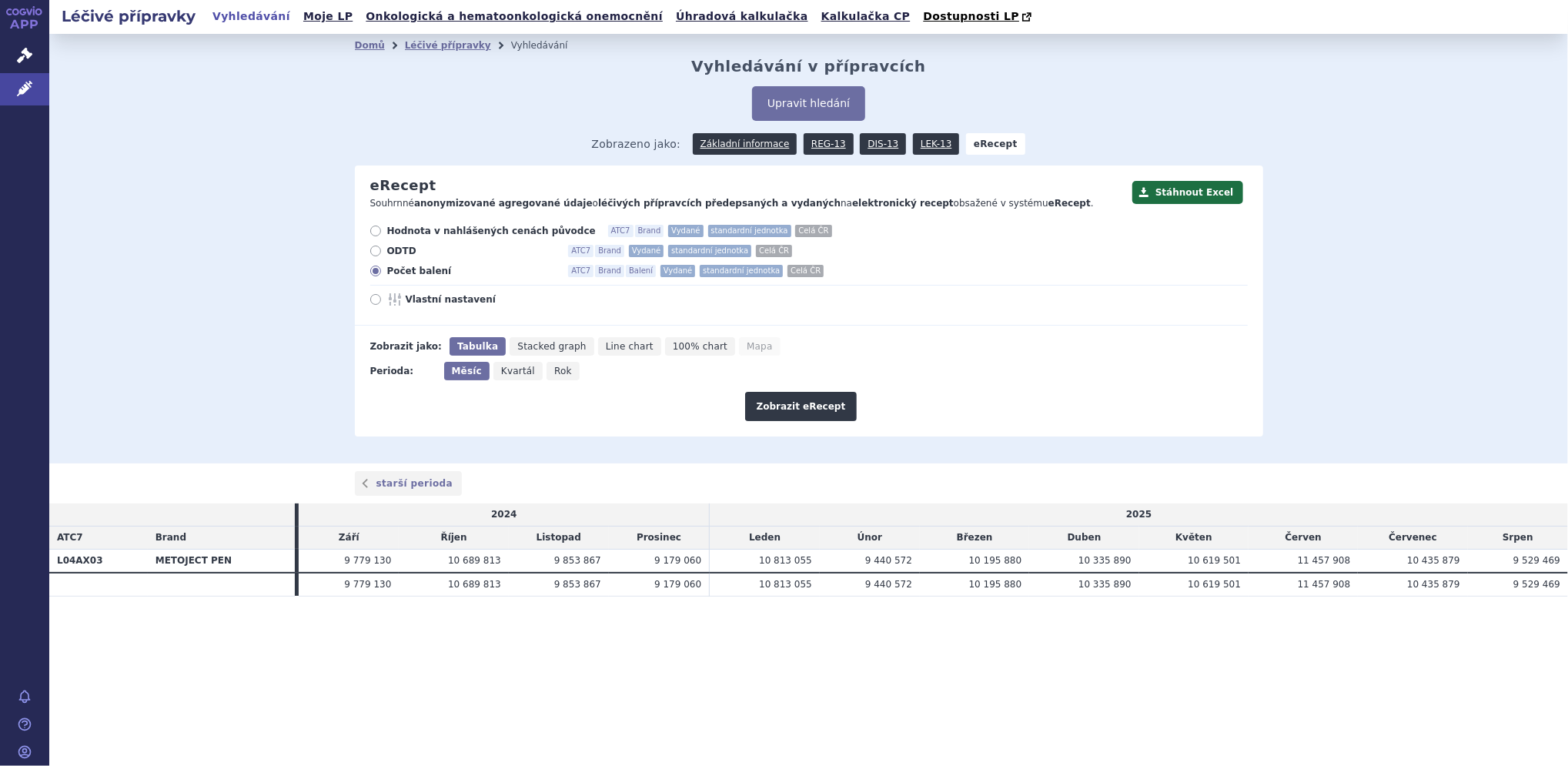
radio input "true"
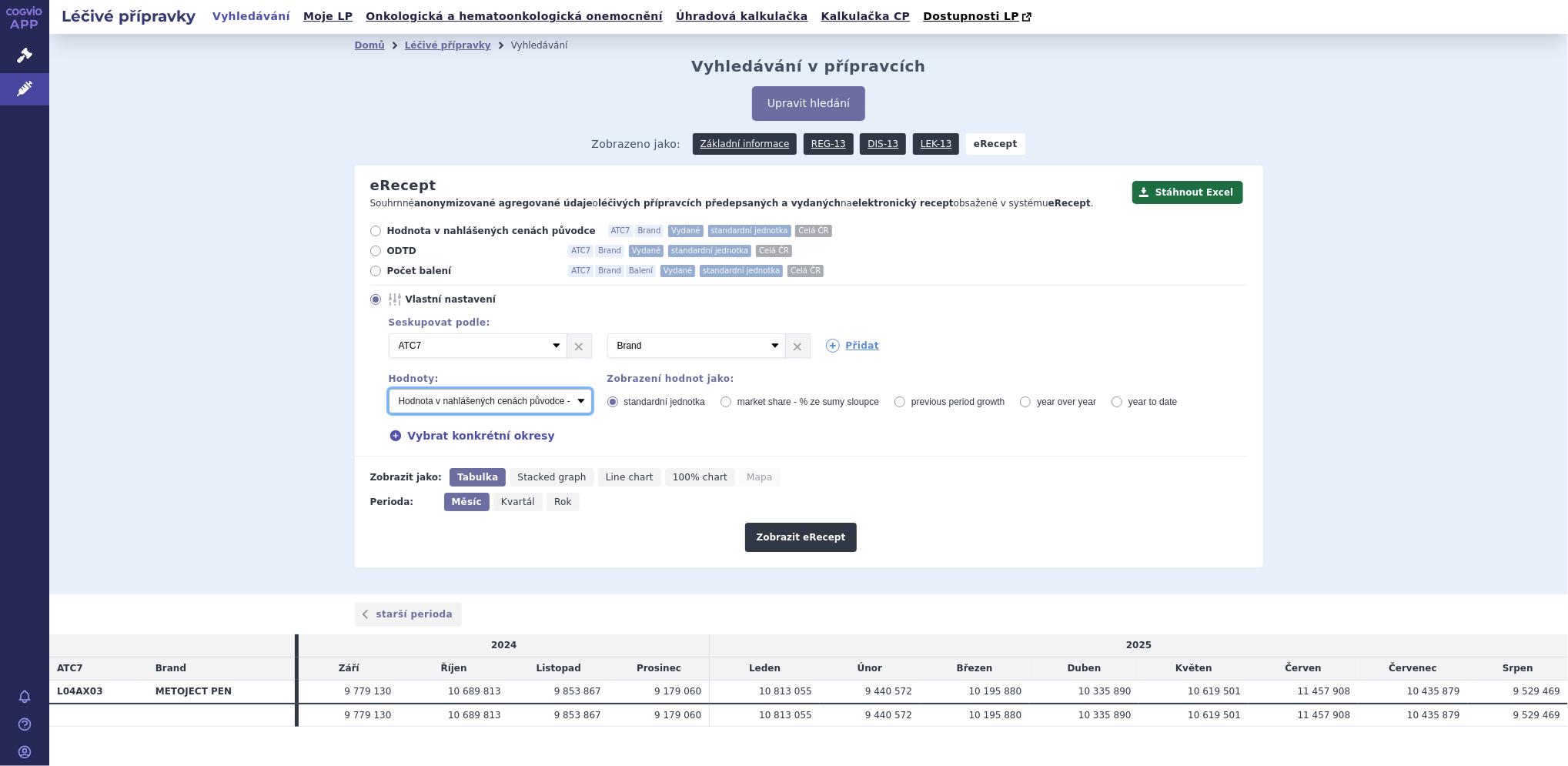
click at [427, 401] on select "Počet balení - vydané Hodnota v nahlášených cenách původce - vydané [DIS-13] Ho…" at bounding box center [491, 401] width 203 height 25
select select "vydanePackages"
click at [389, 390] on select "Počet balení - vydané Hodnota v nahlášených cenách původce - vydané [DIS-13] Ho…" at bounding box center [491, 401] width 203 height 25
click at [852, 343] on link "Přidat" at bounding box center [852, 346] width 53 height 14
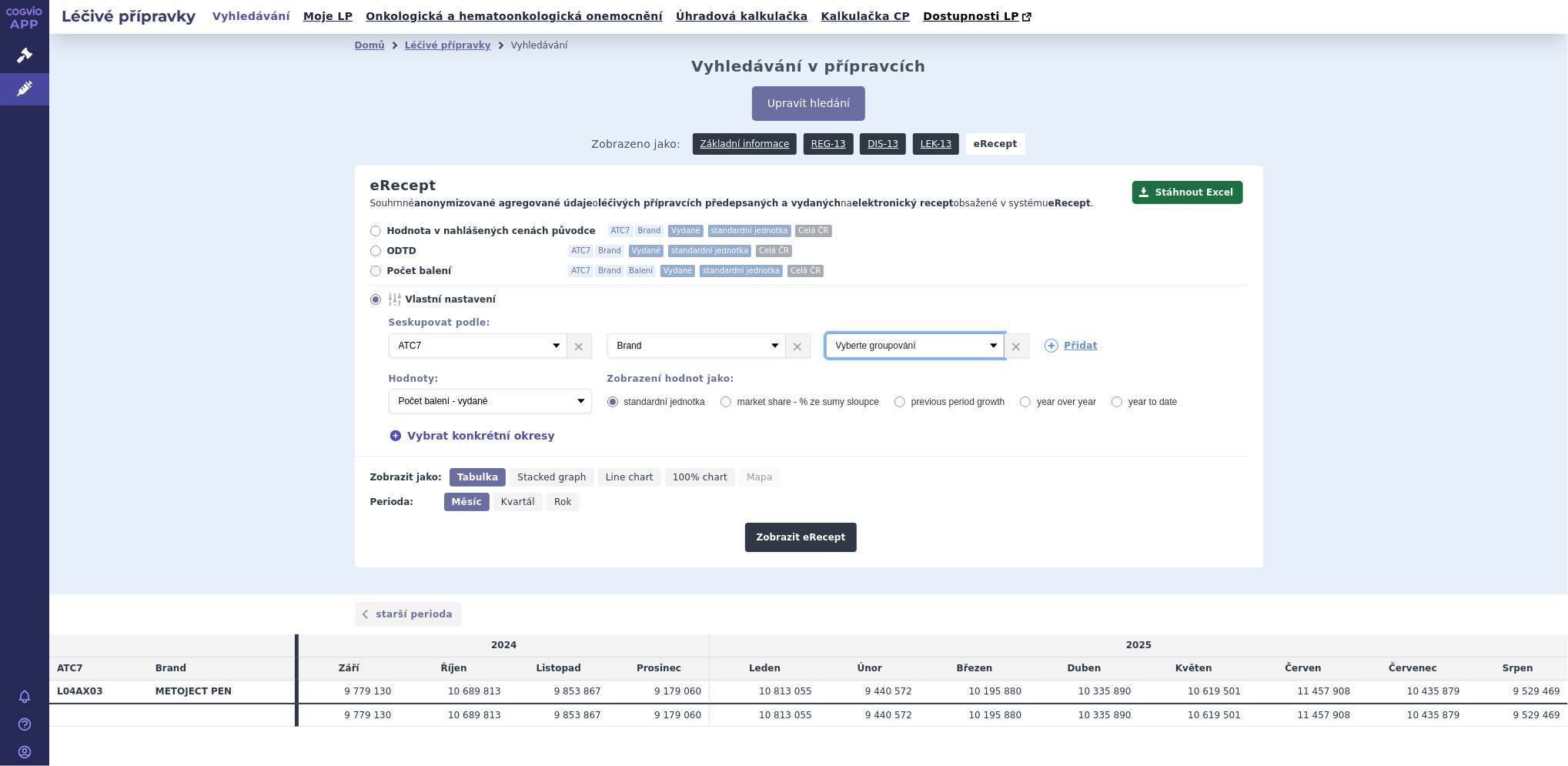
click at [887, 344] on select "Vyberte groupování ATC3 ATC5 ATC7 Brand Balení Síla Forma SÚKL kód MAH VPOIS Re…" at bounding box center [915, 345] width 179 height 25
select select "districtName"
click at [826, 334] on select "Vyberte groupování ATC3 ATC5 ATC7 Brand Balení Síla Forma SÚKL kód MAH VPOIS Re…" at bounding box center [915, 345] width 179 height 25
click at [776, 537] on button "Zobrazit eRecept" at bounding box center [801, 537] width 112 height 29
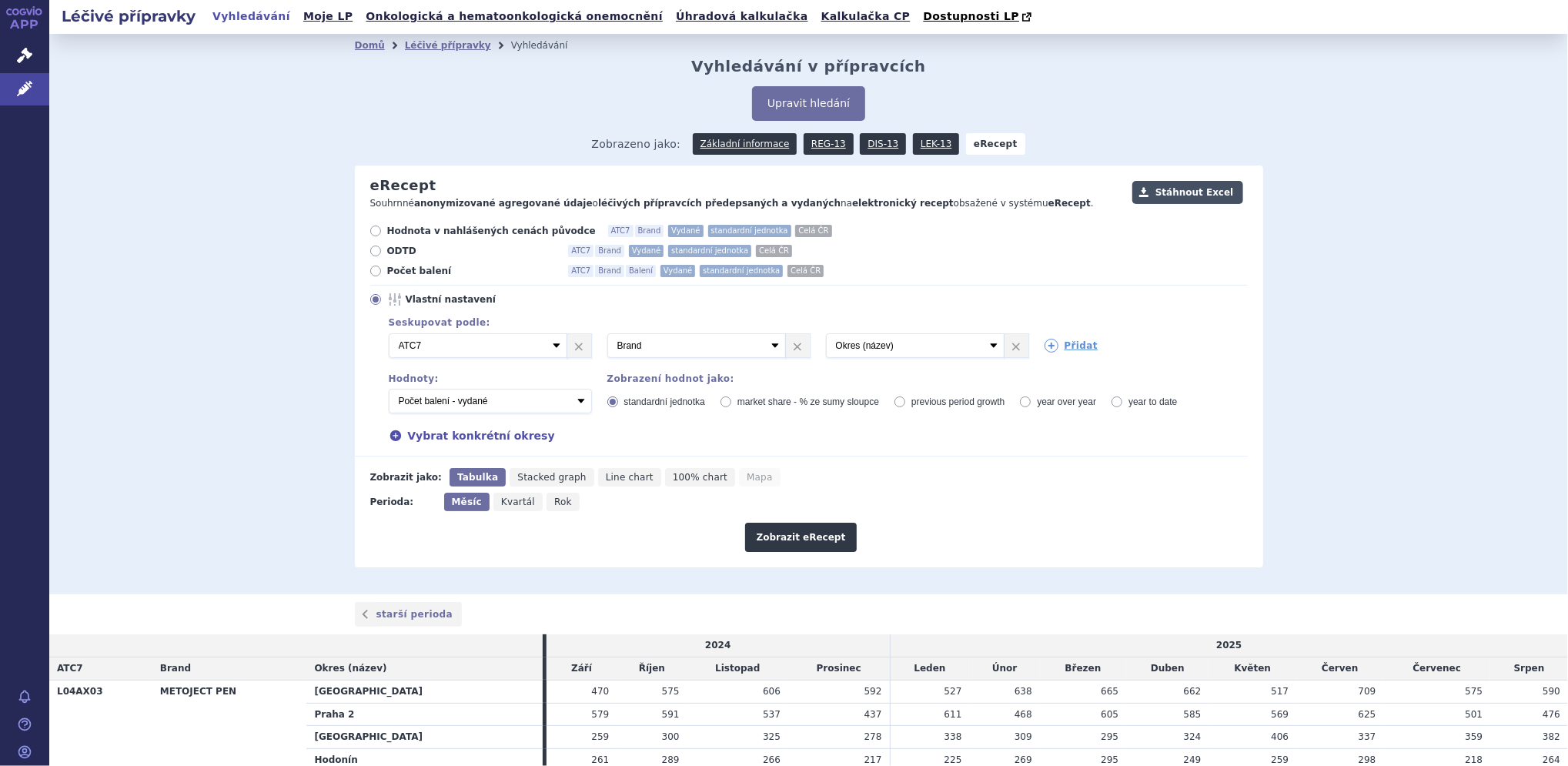
click at [1181, 193] on button "Stáhnout Excel" at bounding box center [1187, 192] width 111 height 23
